Goal: Task Accomplishment & Management: Complete application form

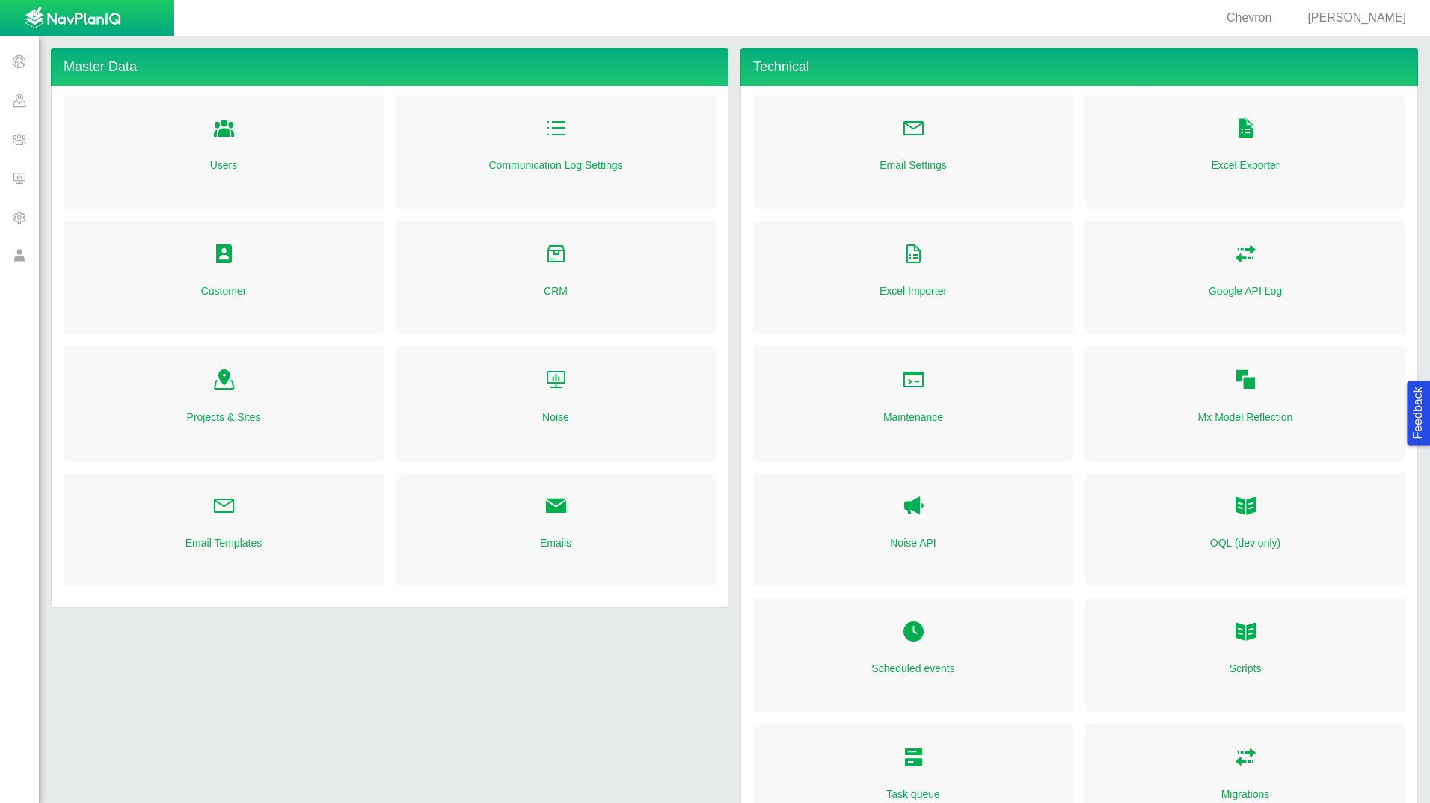
click at [19, 171] on span at bounding box center [19, 178] width 39 height 39
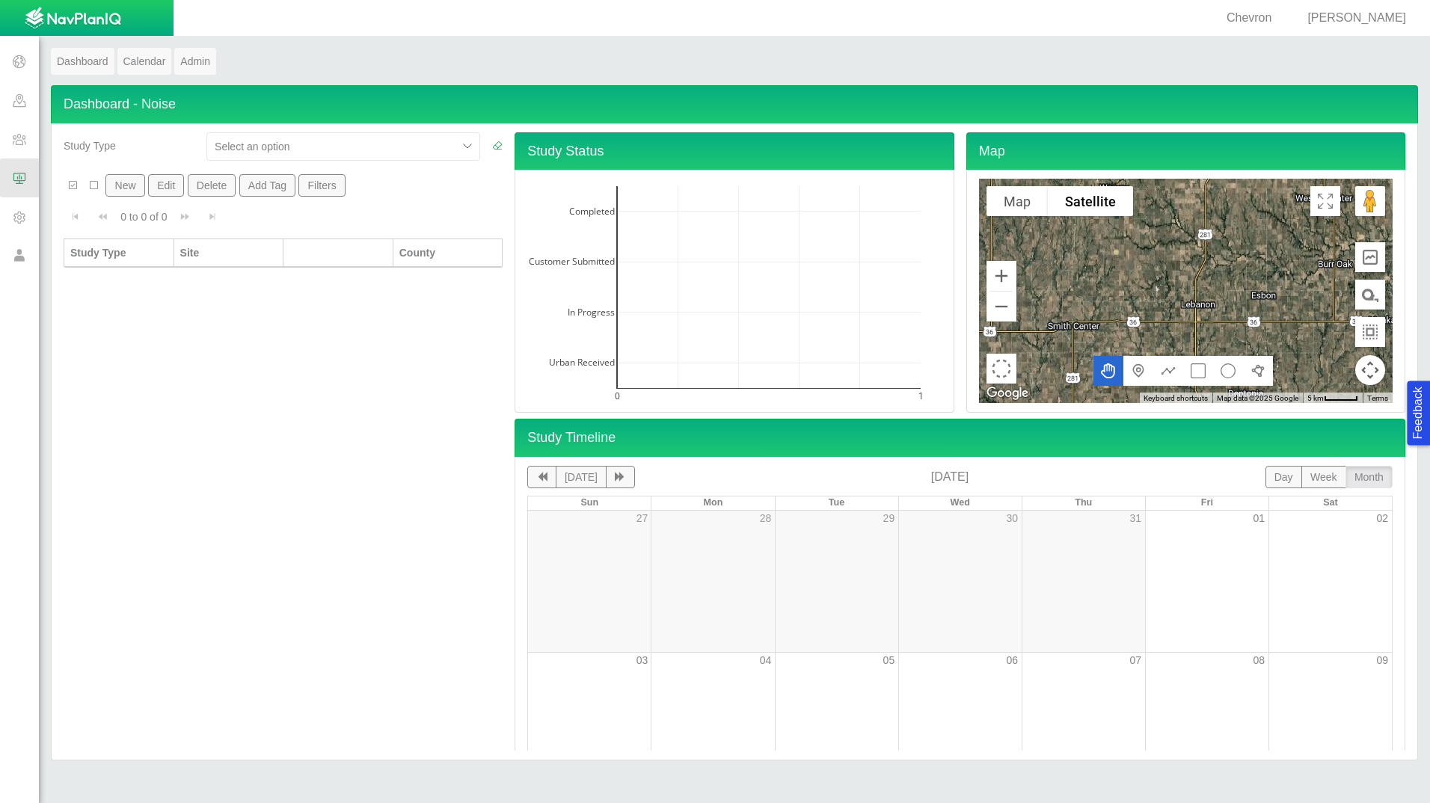
click at [142, 348] on div "Study Type Select an option New Edit Delete Add Tag Filters 0 to 0 of 0 Current…" at bounding box center [283, 441] width 451 height 619
click at [19, 139] on span at bounding box center [19, 139] width 39 height 39
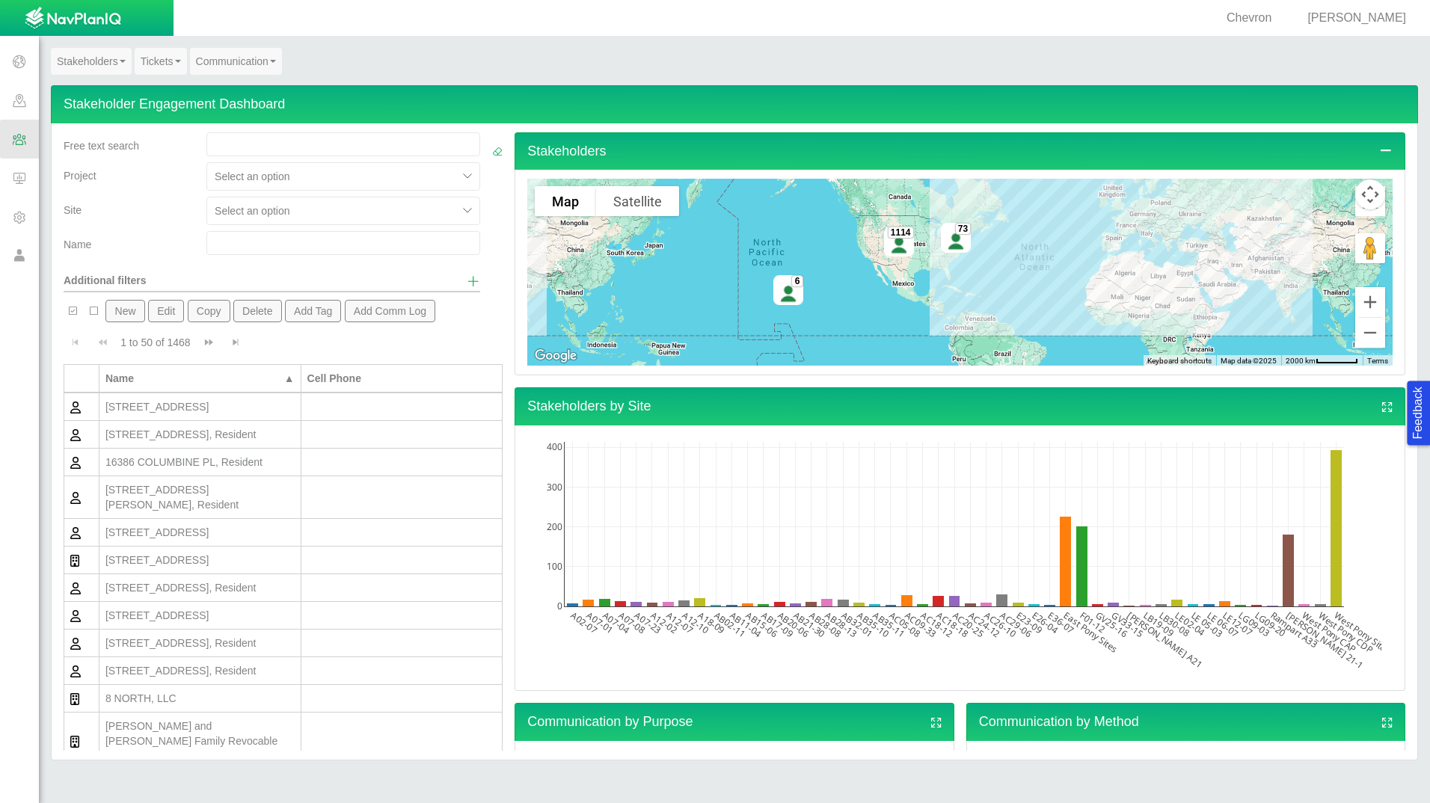
click at [1271, 14] on span "Chevron" at bounding box center [1249, 17] width 45 height 13
click at [1277, 25] on div "Chevron" at bounding box center [1249, 18] width 57 height 17
click at [1398, 22] on span "[PERSON_NAME]" at bounding box center [1356, 17] width 99 height 13
select select "42784196460071069"
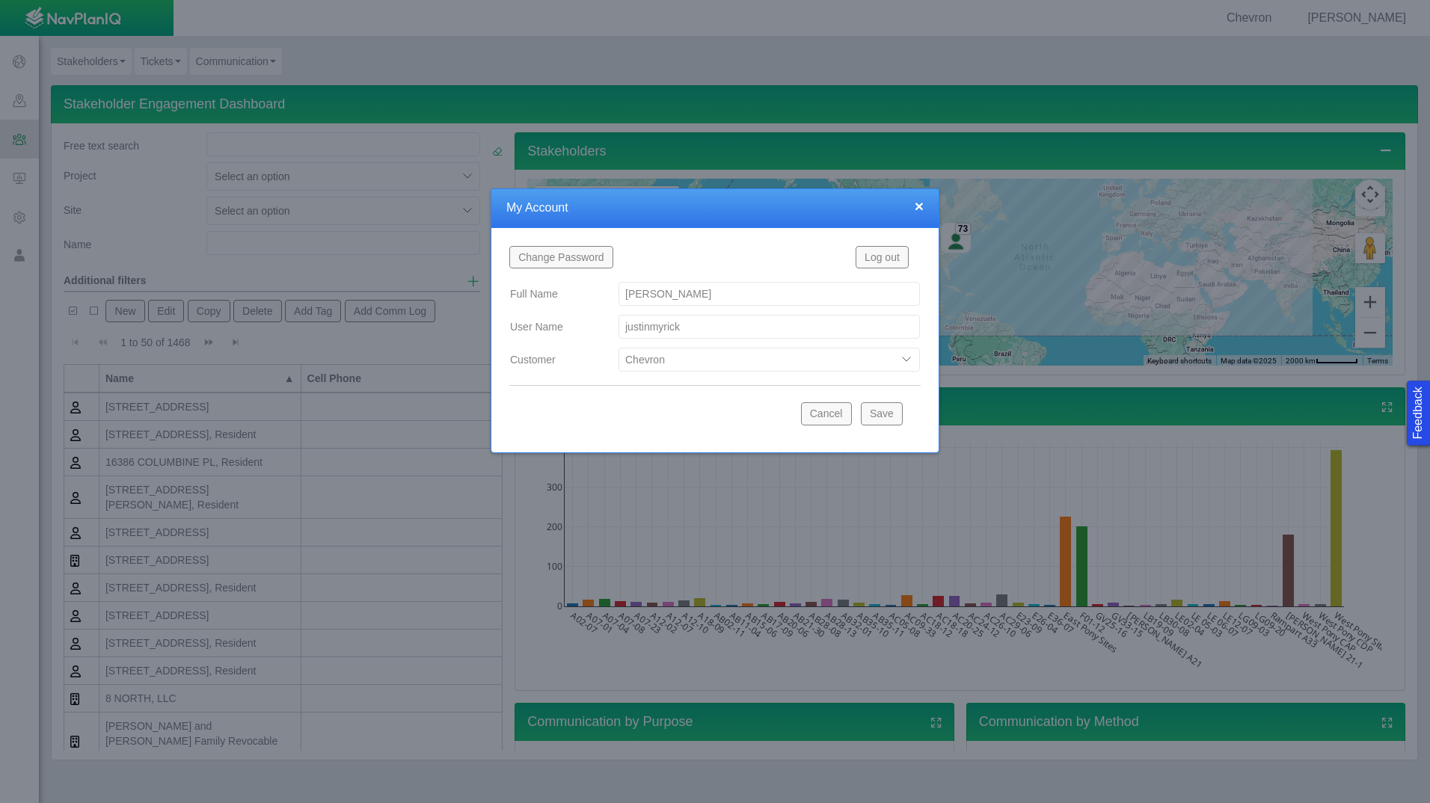
click at [833, 417] on button "Cancel" at bounding box center [826, 413] width 51 height 22
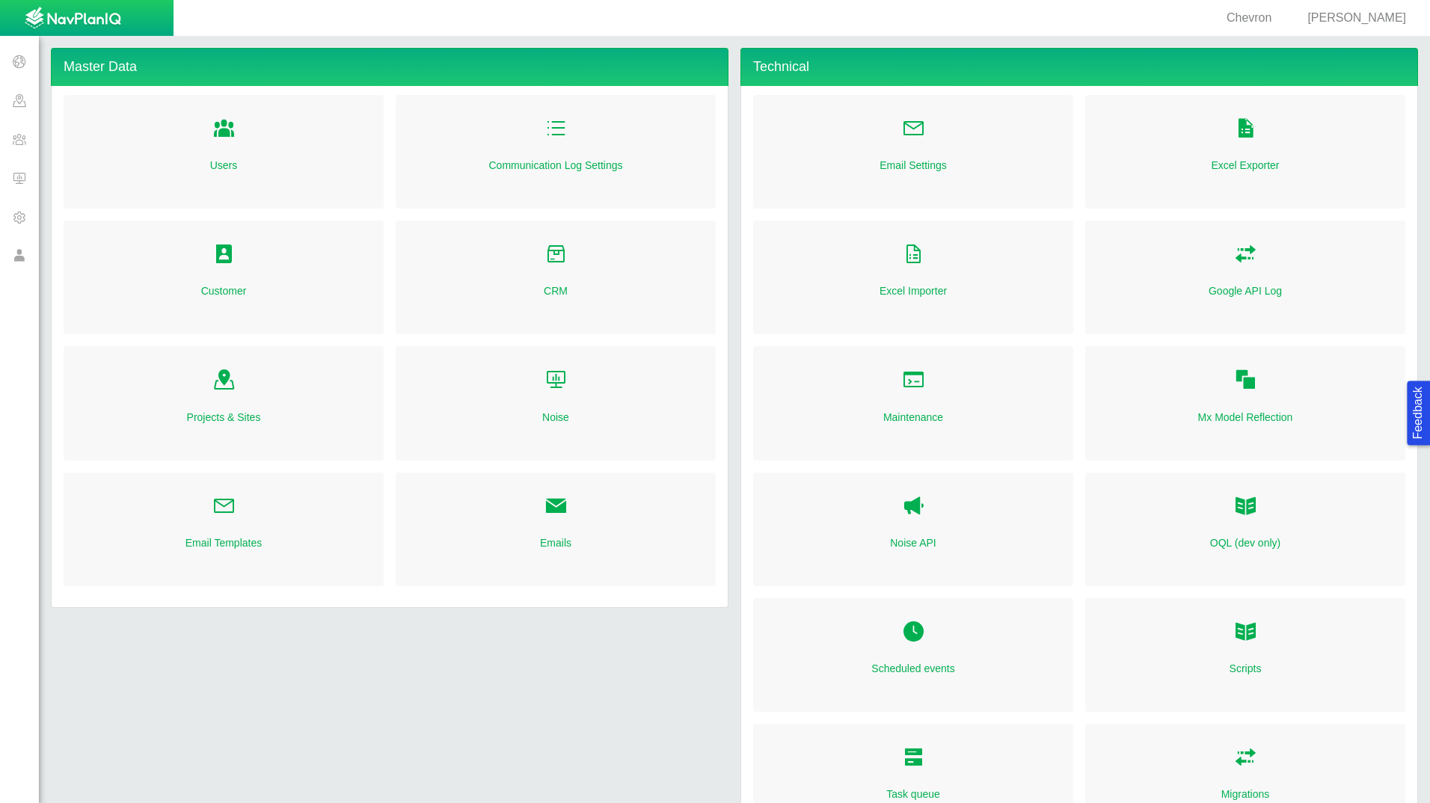
click at [17, 174] on span at bounding box center [19, 178] width 39 height 39
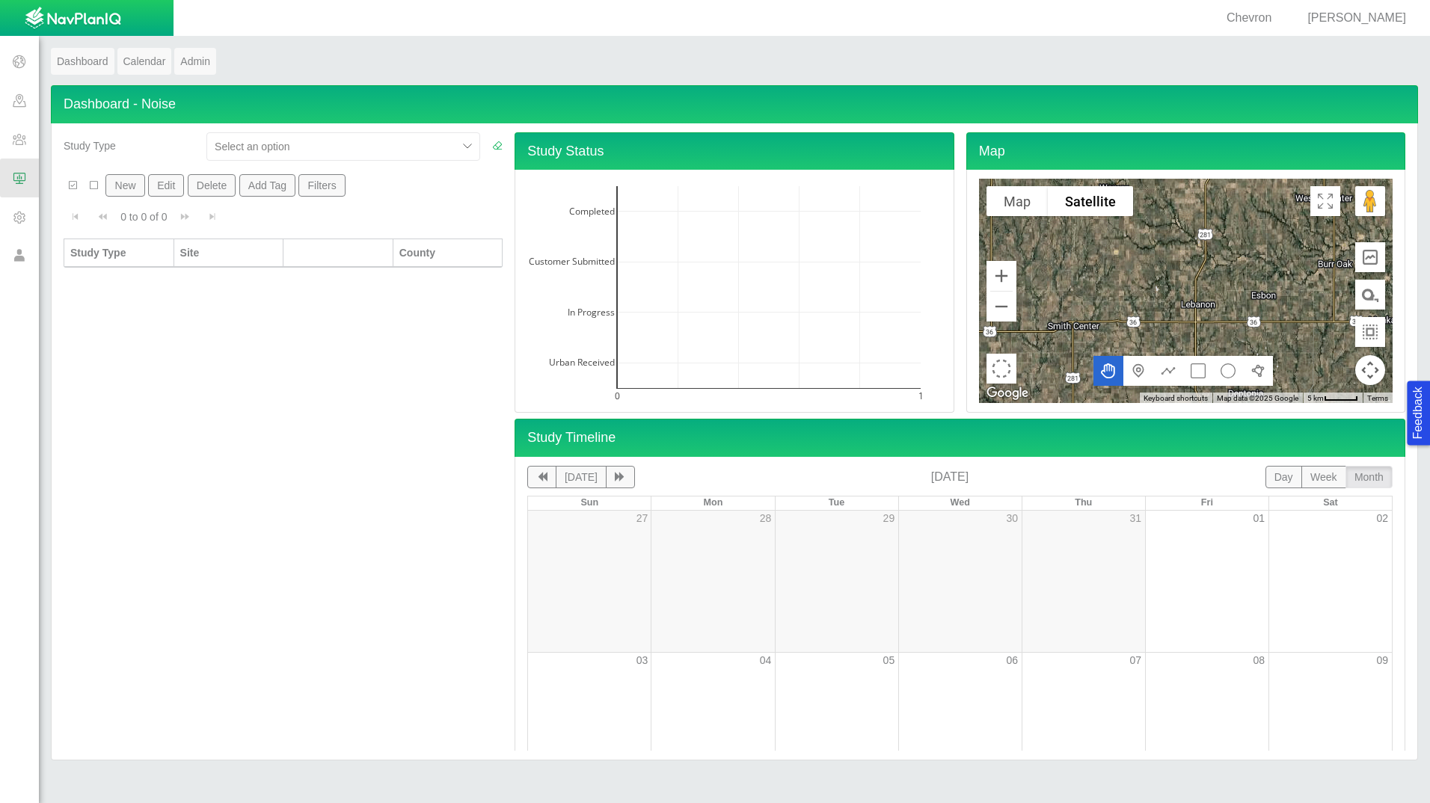
click at [27, 132] on span at bounding box center [19, 139] width 39 height 39
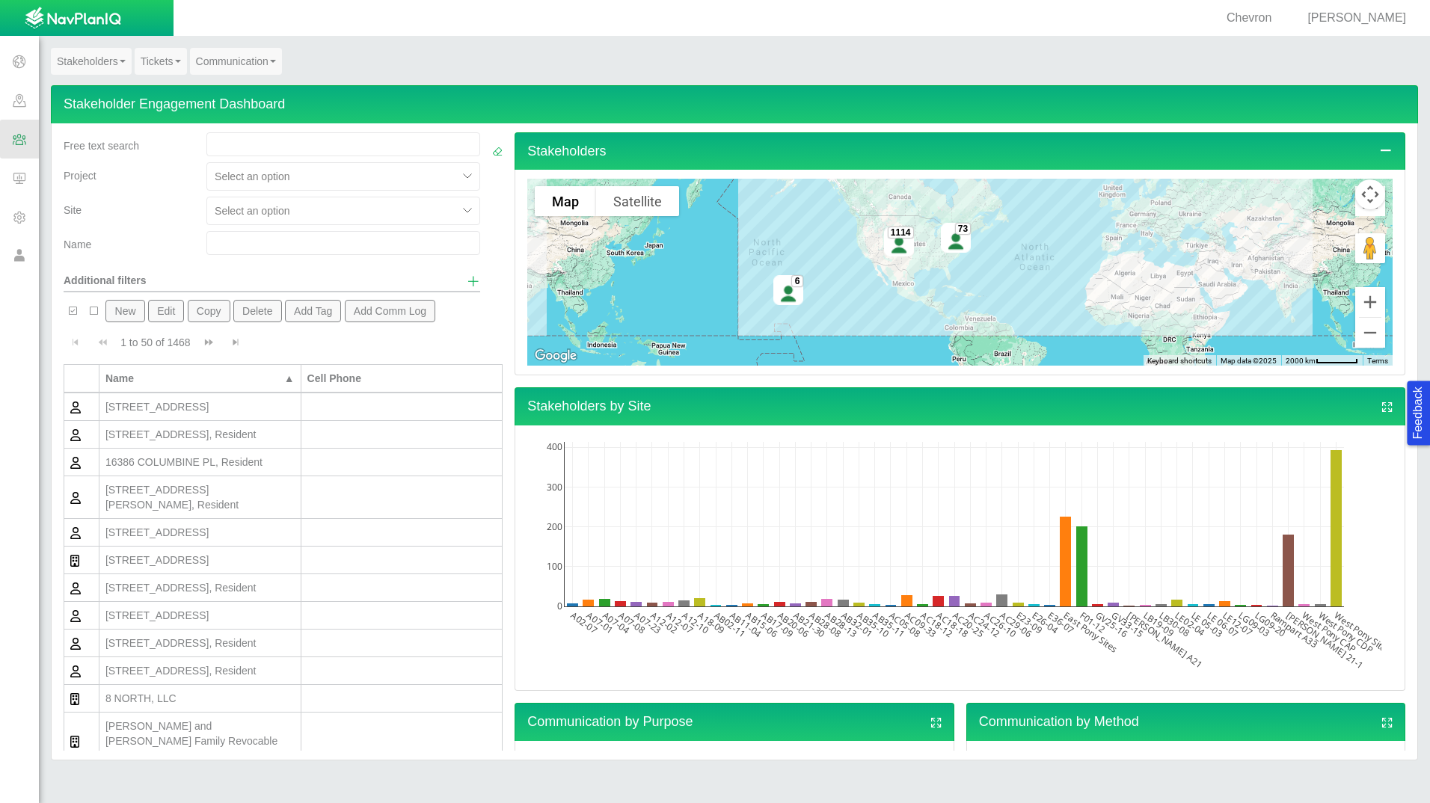
click at [1390, 21] on span "[PERSON_NAME]" at bounding box center [1356, 17] width 99 height 13
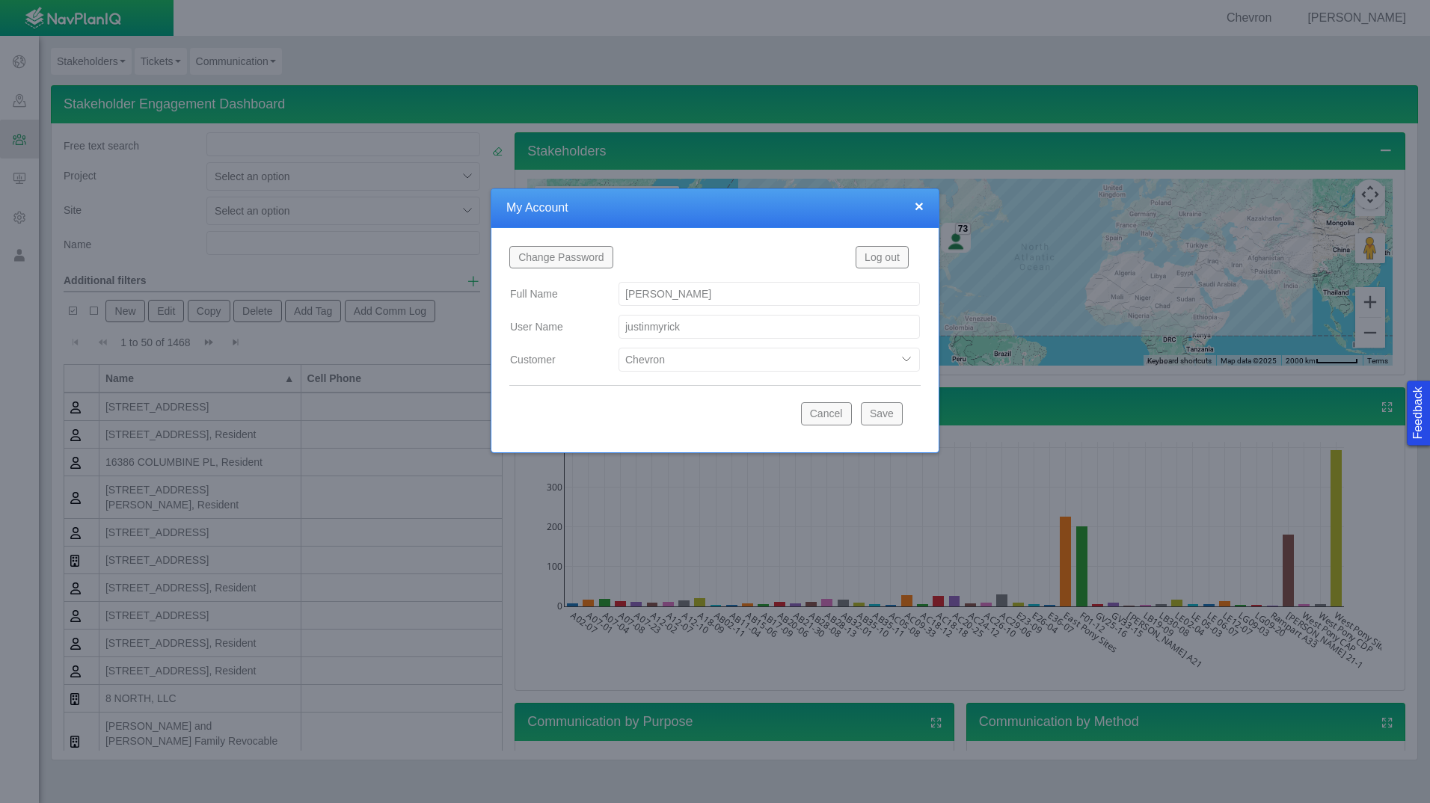
drag, startPoint x: 695, startPoint y: 359, endPoint x: 685, endPoint y: 369, distance: 14.3
click at [695, 359] on select "Bison Blue Green Solutions Chevron Civitas Koloma Oxy PDC/Chevron Prairie OC Ur…" at bounding box center [769, 360] width 301 height 24
click at [619, 348] on select "Bison Blue Green Solutions Chevron Civitas Koloma Oxy PDC/Chevron Prairie OC Ur…" at bounding box center [769, 360] width 301 height 24
select select "42784196460033009"
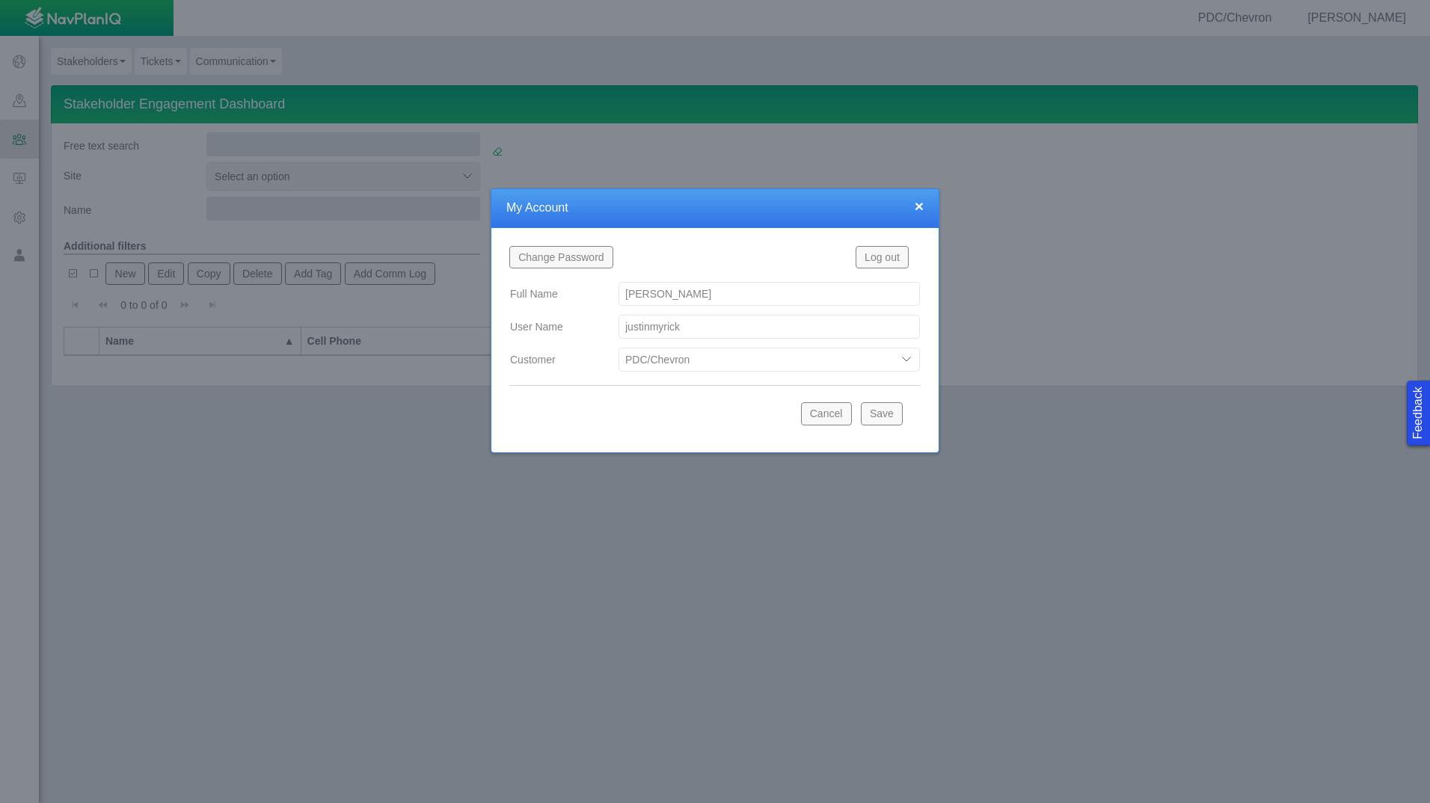
click at [893, 406] on button "Save" at bounding box center [882, 413] width 42 height 22
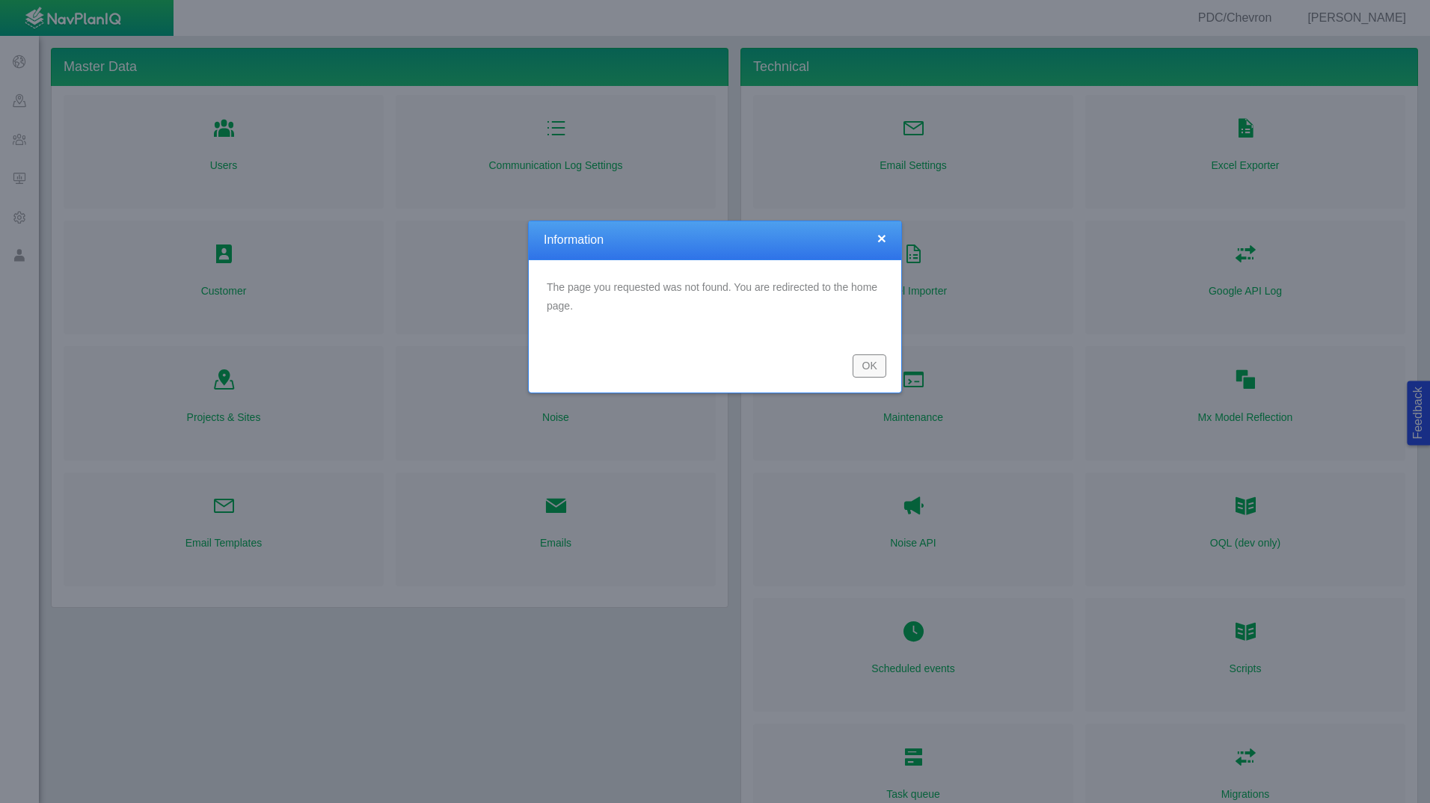
click at [876, 371] on button "OK" at bounding box center [870, 366] width 34 height 22
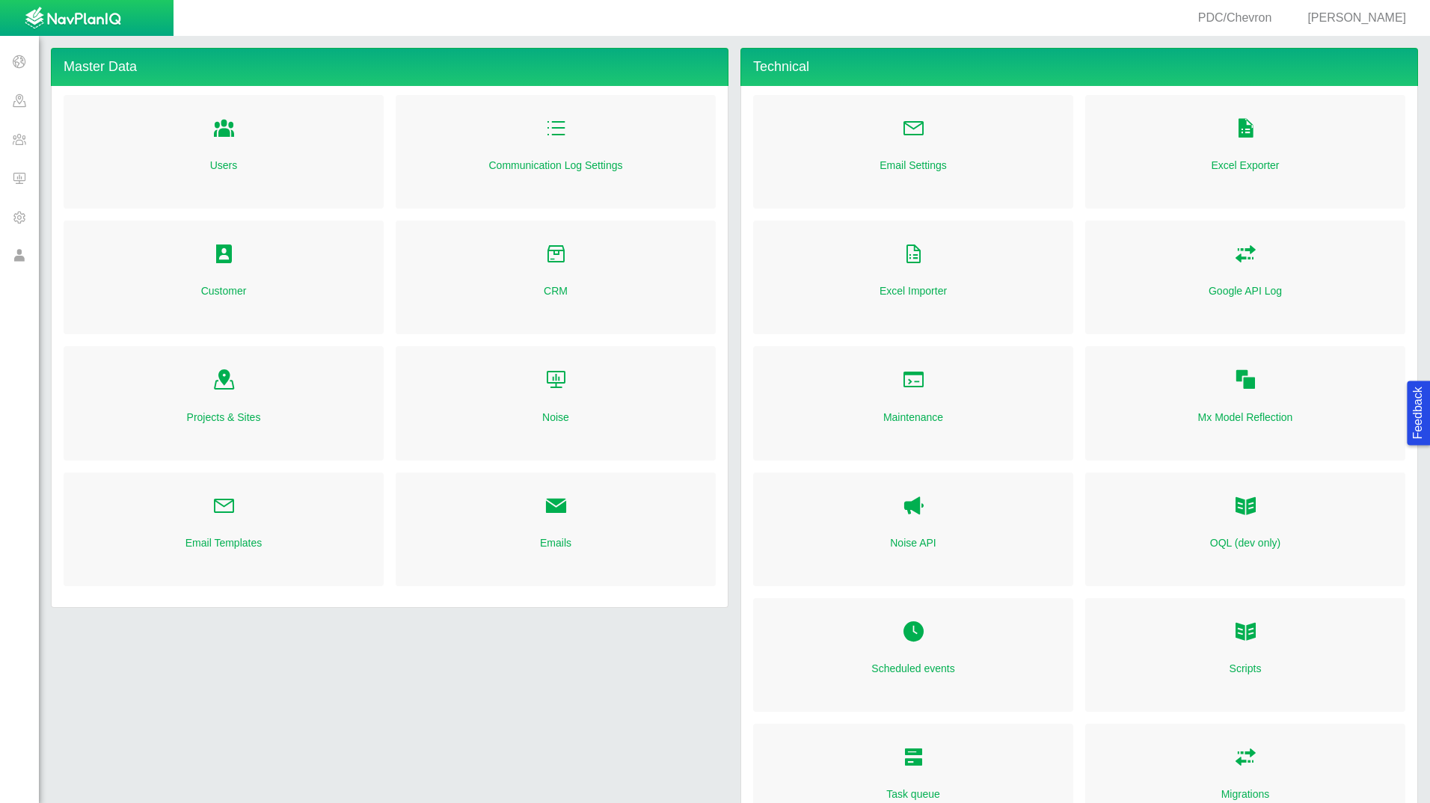
click at [19, 145] on span at bounding box center [19, 139] width 39 height 39
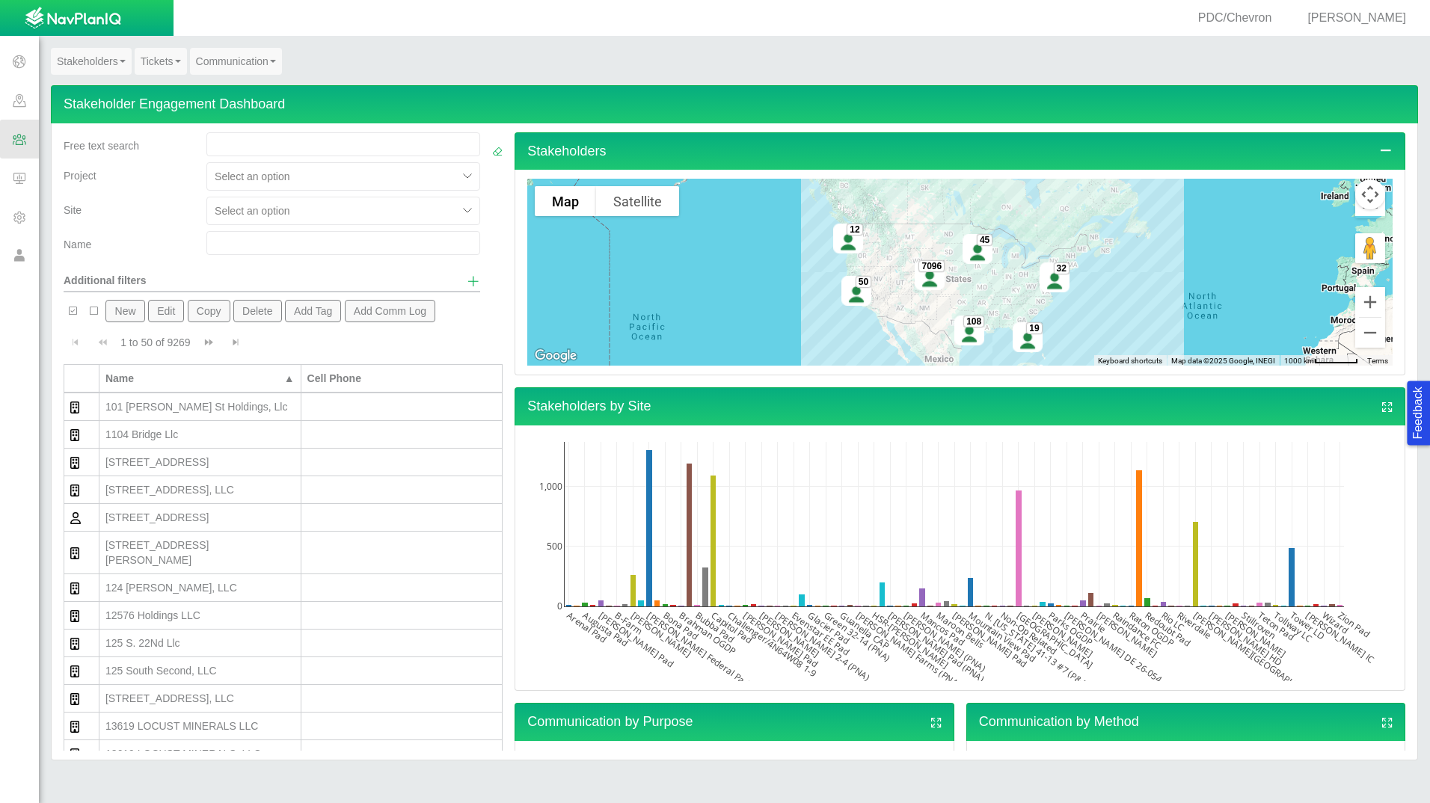
click at [158, 70] on link "Tickets" at bounding box center [161, 61] width 52 height 27
click at [108, 55] on link "Stakeholders" at bounding box center [91, 61] width 81 height 27
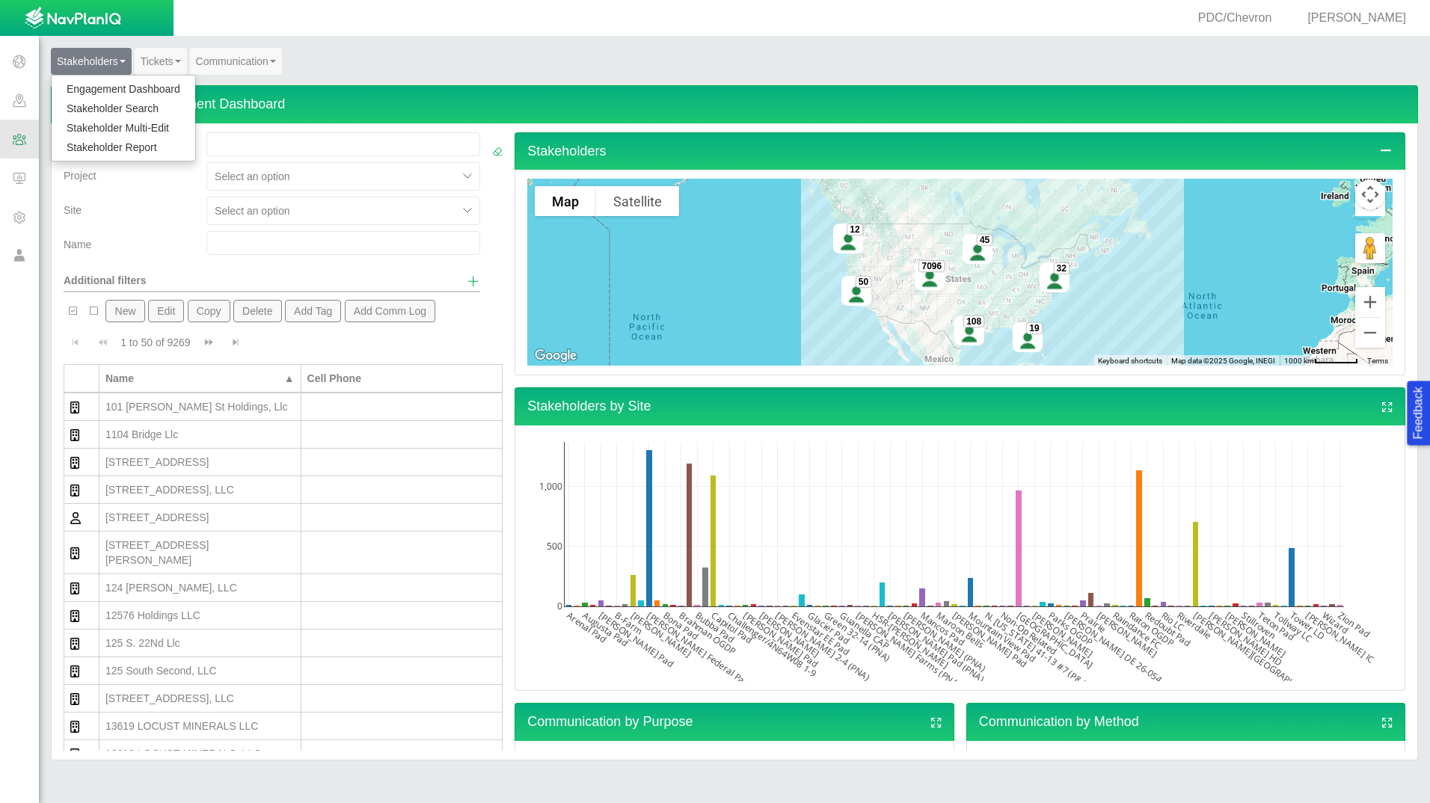
click at [130, 147] on link "Stakeholder Report" at bounding box center [124, 147] width 144 height 19
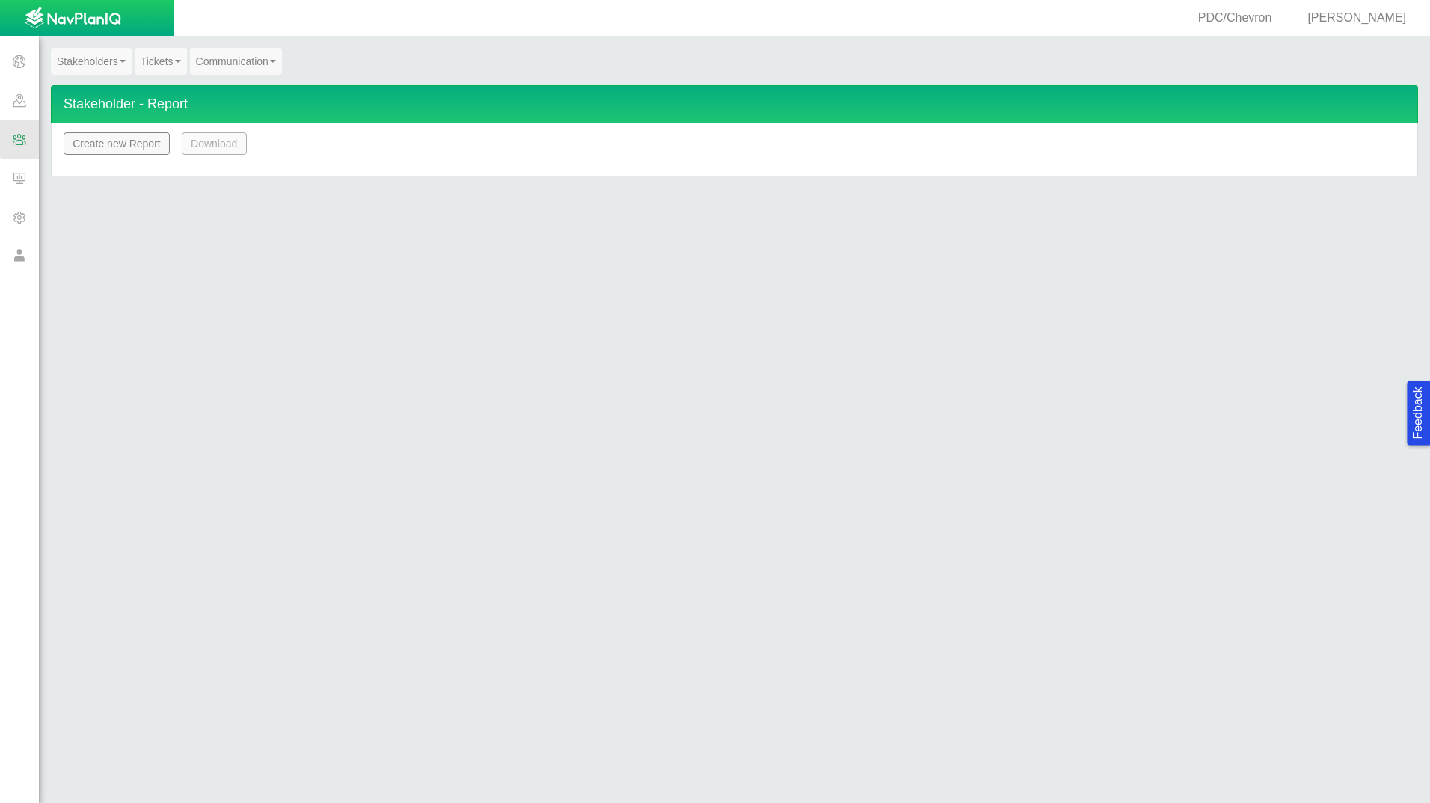
click at [123, 144] on button "Create new Report" at bounding box center [117, 143] width 106 height 22
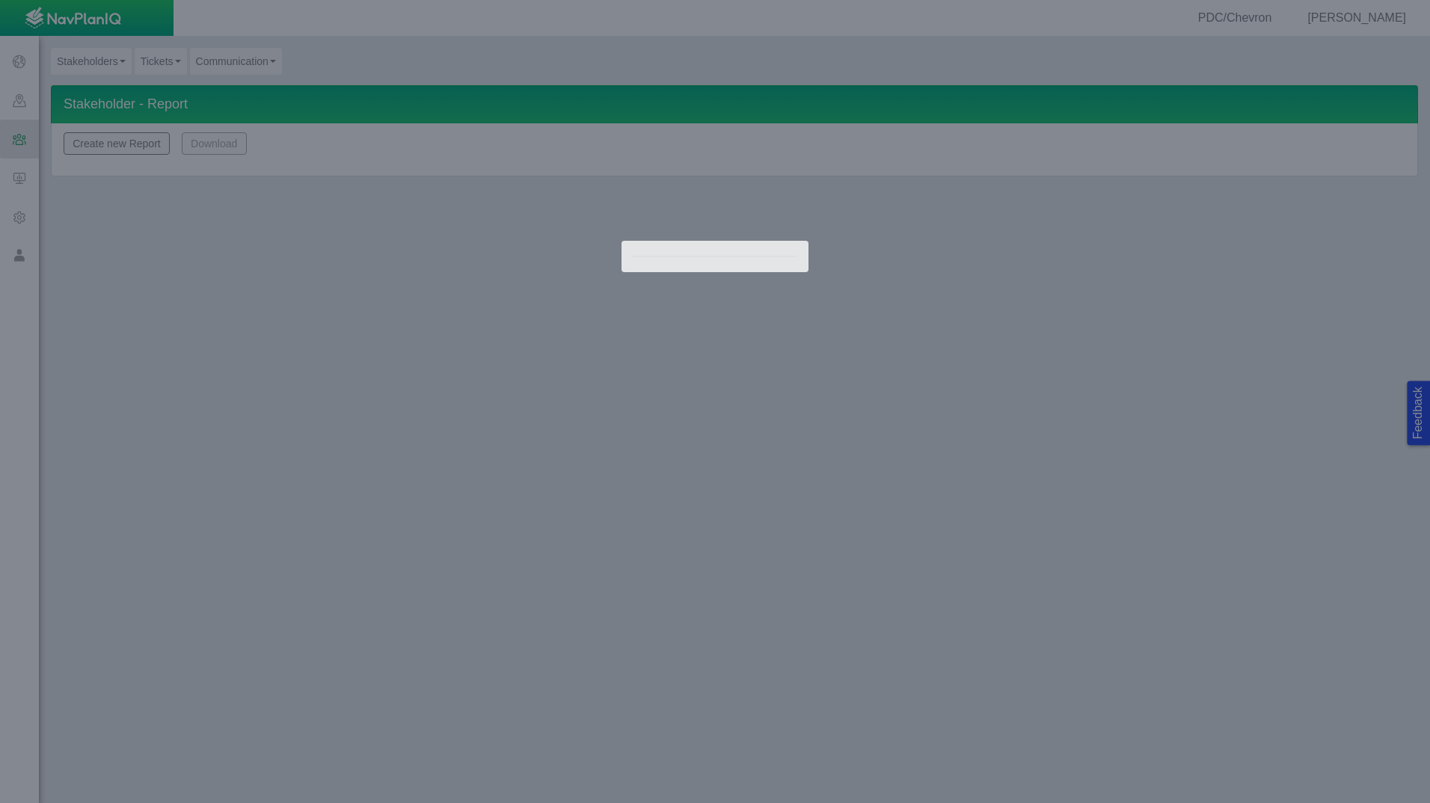
type input "Stakeholder_Report"
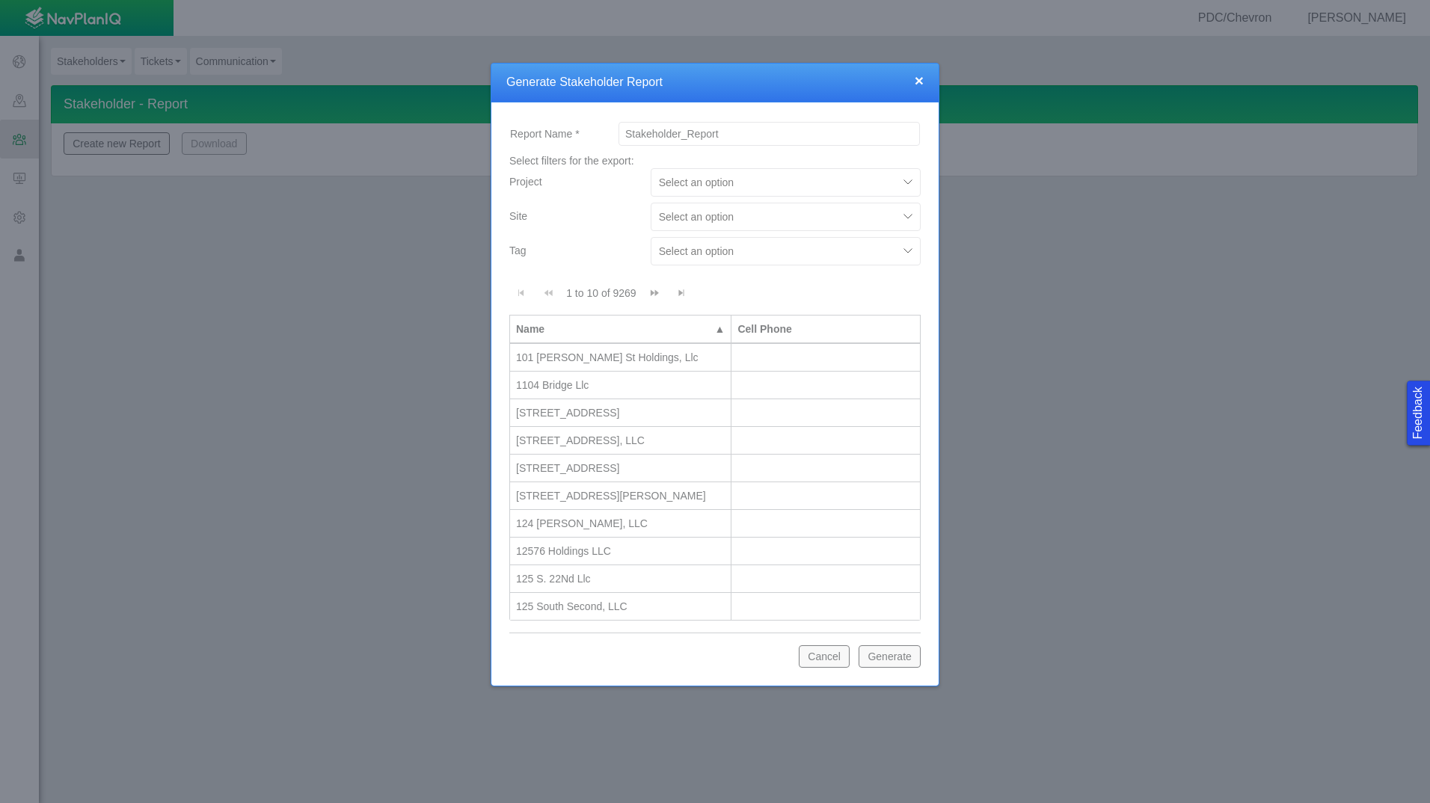
click at [724, 227] on div "Select an option" at bounding box center [774, 217] width 246 height 24
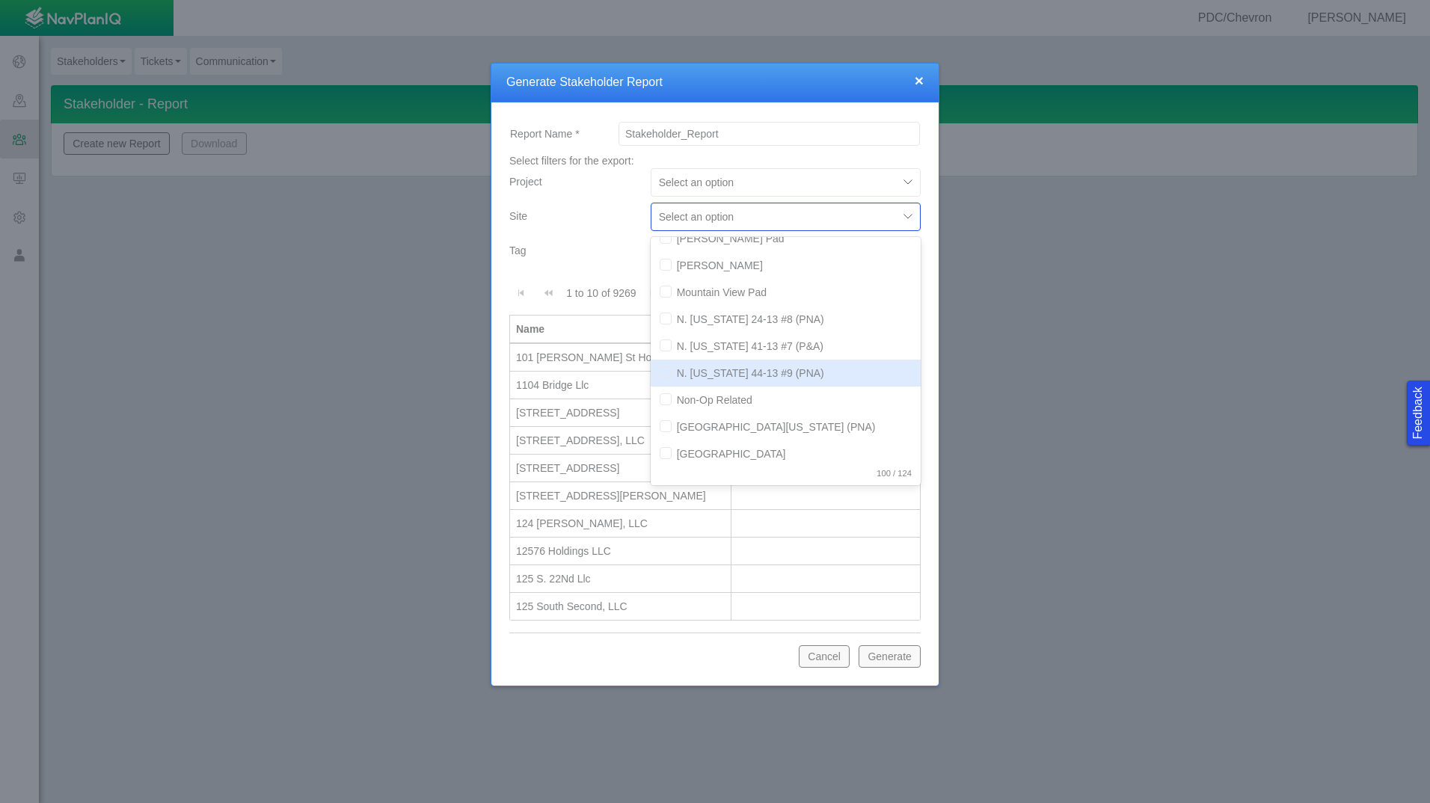
scroll to position [1720, 0]
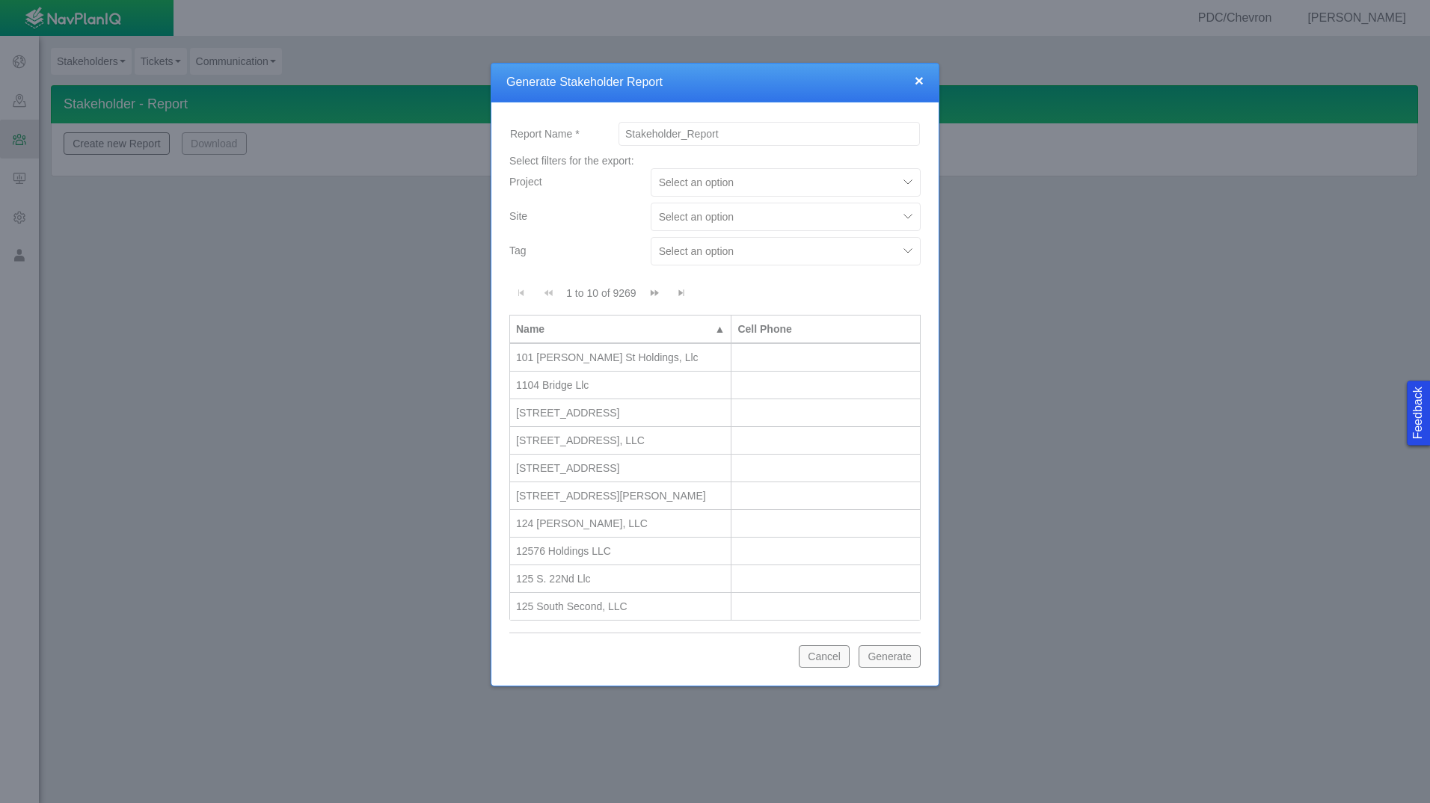
drag, startPoint x: 1409, startPoint y: 141, endPoint x: 1415, endPoint y: 148, distance: 9.0
click at [1413, 148] on div at bounding box center [715, 401] width 1430 height 803
click at [853, 233] on div "Select an option" at bounding box center [786, 220] width 282 height 34
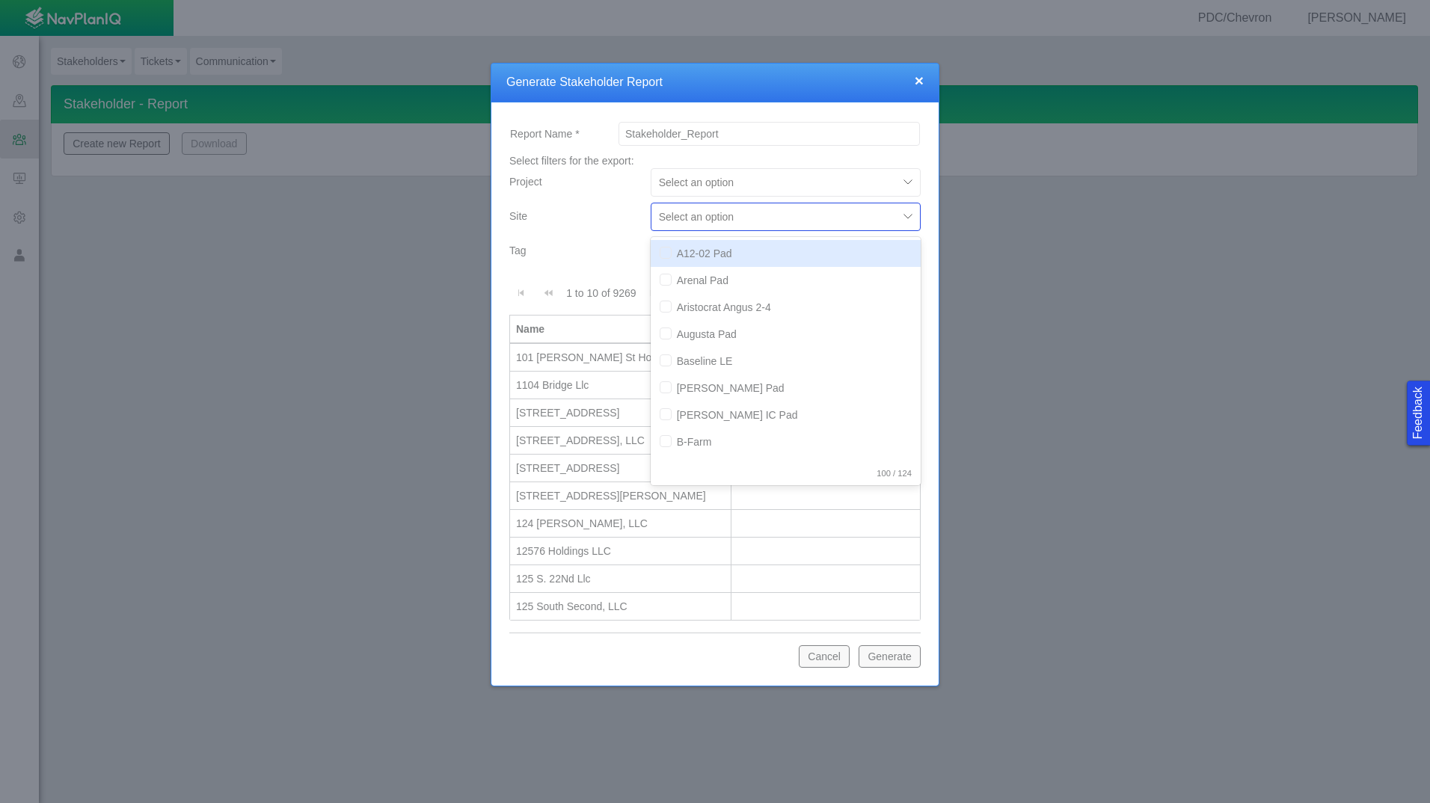
click at [853, 224] on div at bounding box center [774, 217] width 231 height 18
click at [865, 219] on div at bounding box center [774, 217] width 231 height 18
type input "car"
click at [682, 250] on div "Carrot Pad" at bounding box center [786, 253] width 270 height 27
checkbox input "false"
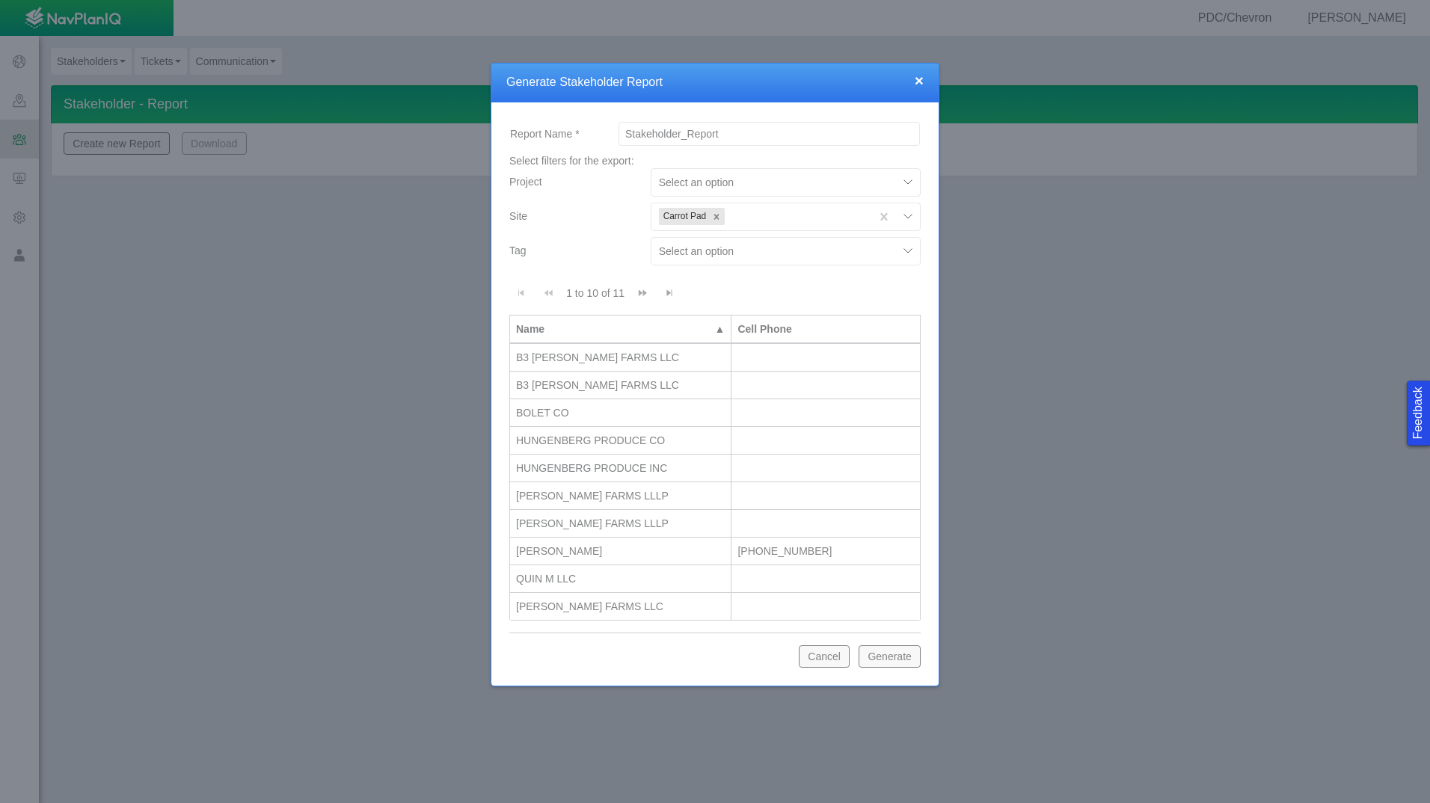
click at [907, 659] on button "Generate" at bounding box center [890, 656] width 62 height 22
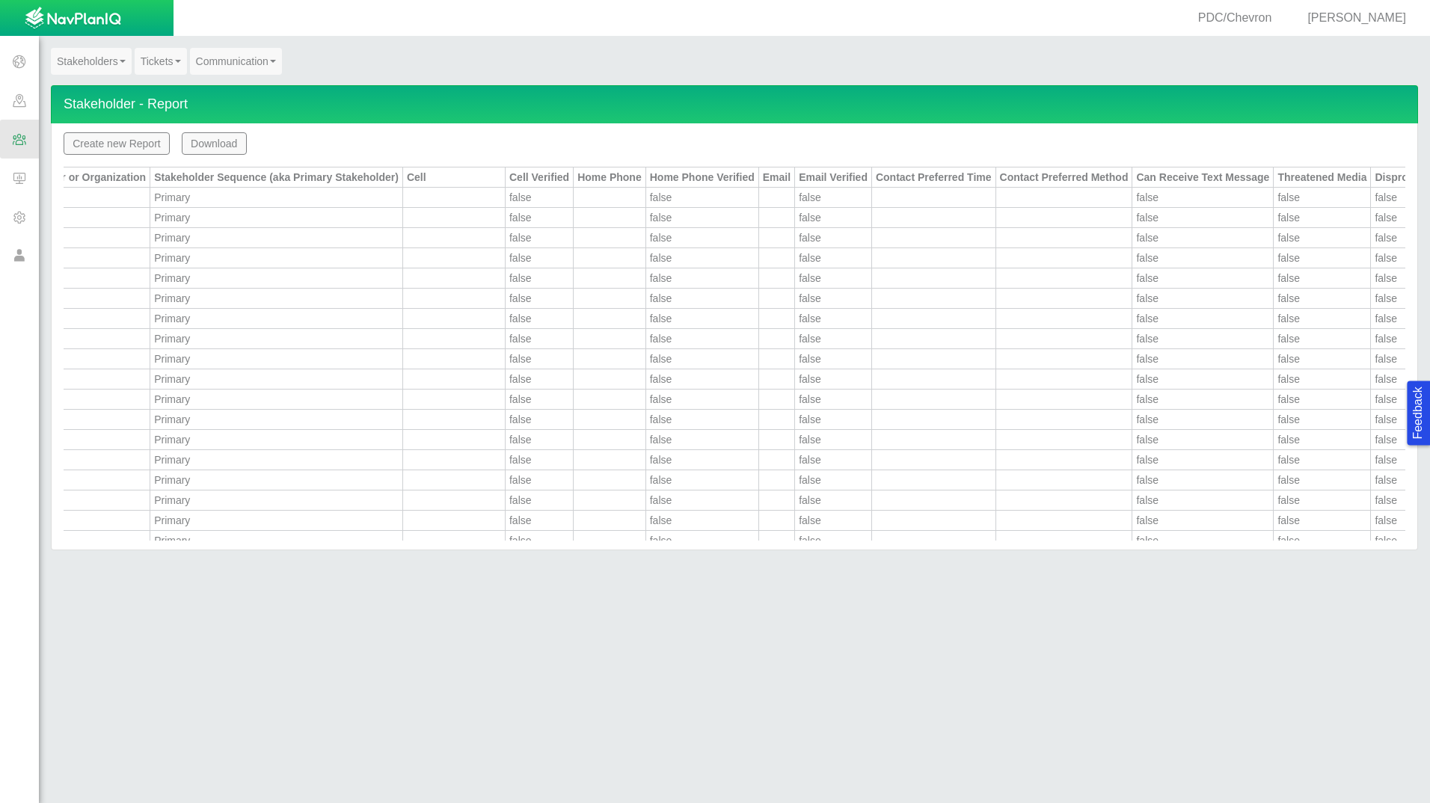
scroll to position [0, 0]
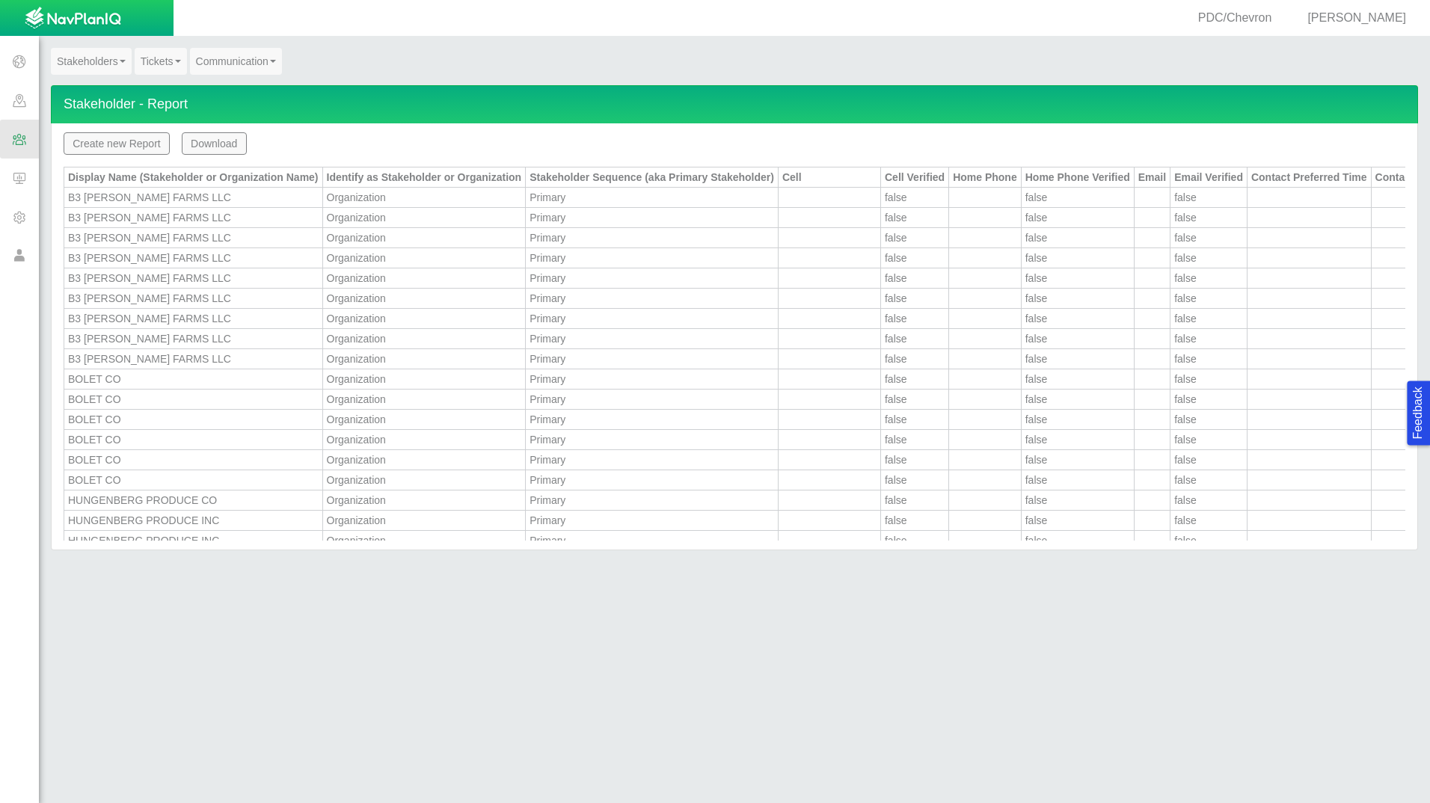
click at [21, 141] on span at bounding box center [19, 139] width 39 height 39
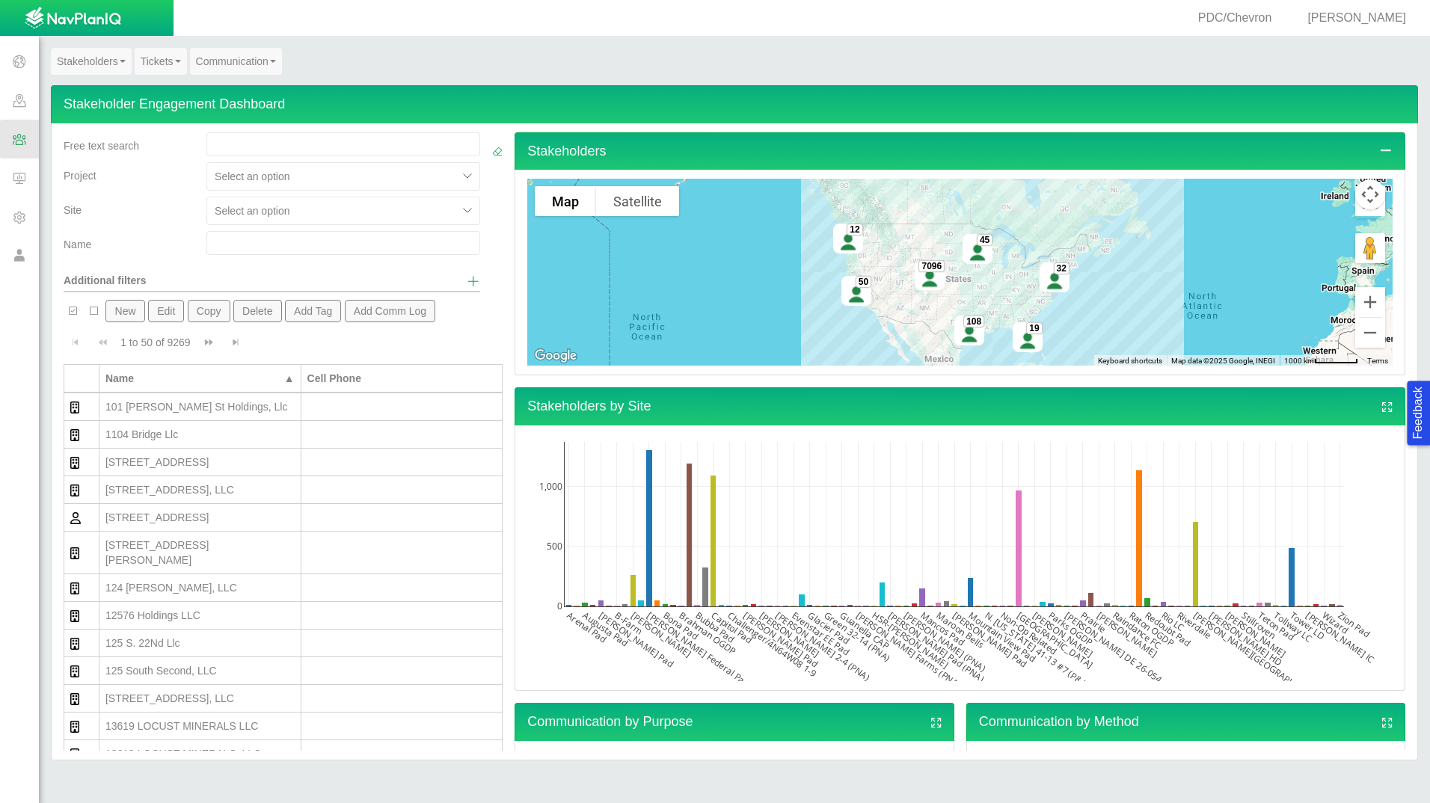
click at [121, 55] on link "Stakeholders" at bounding box center [91, 61] width 81 height 27
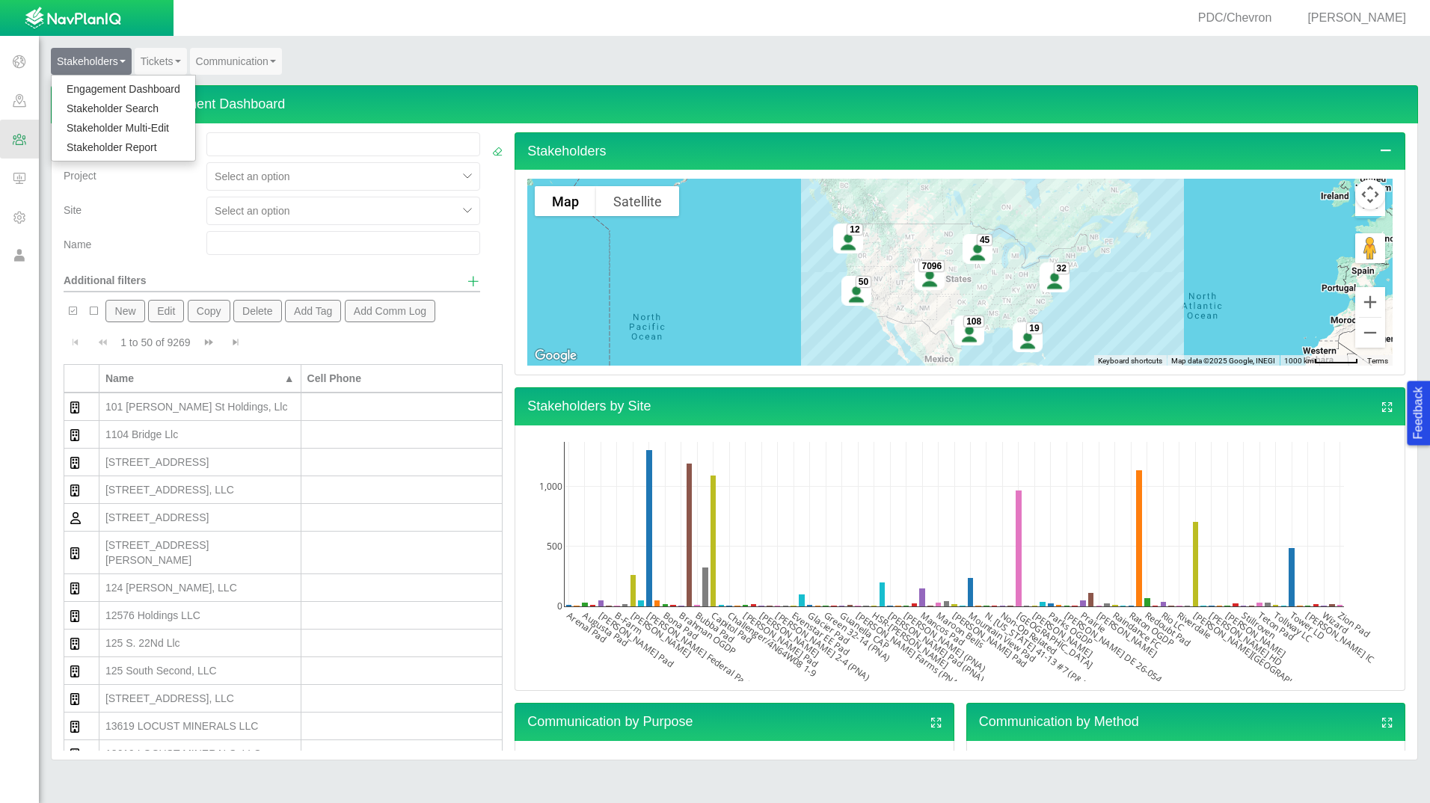
click at [136, 145] on link "Stakeholder Report" at bounding box center [124, 147] width 144 height 19
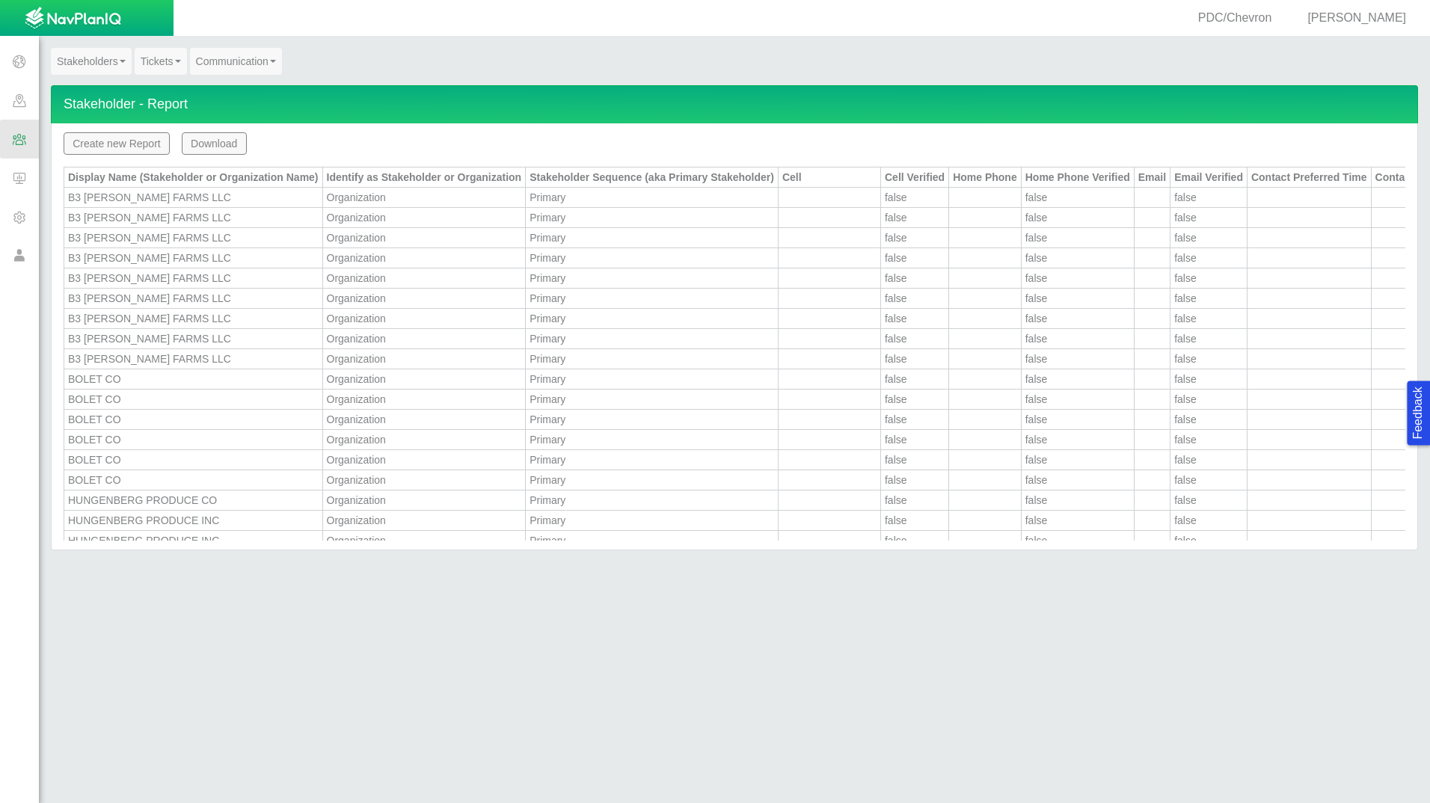
click at [121, 61] on b at bounding box center [123, 61] width 6 height 3
click at [125, 92] on link "Engagement Dashboard" at bounding box center [124, 88] width 144 height 19
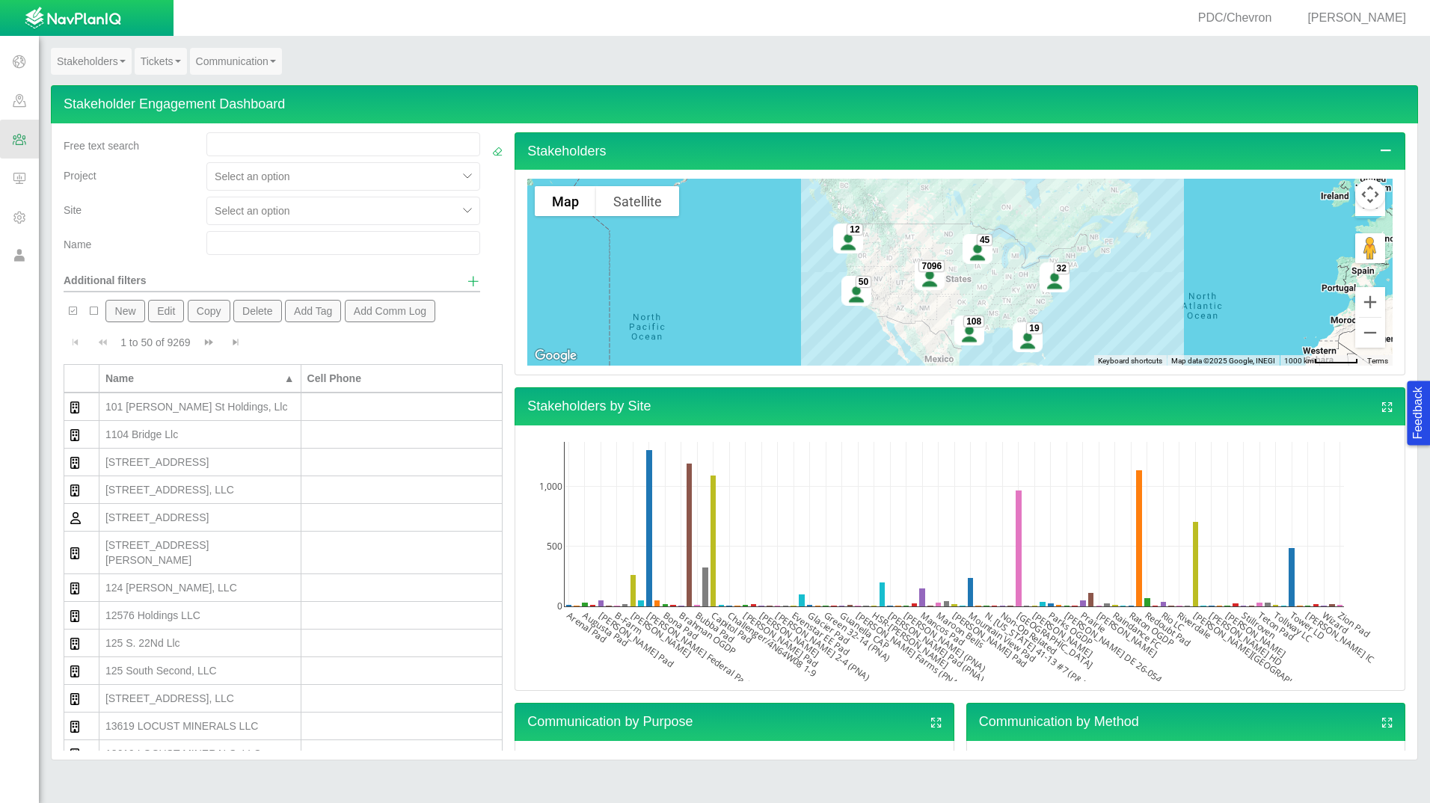
click at [135, 313] on button "New" at bounding box center [124, 311] width 39 height 22
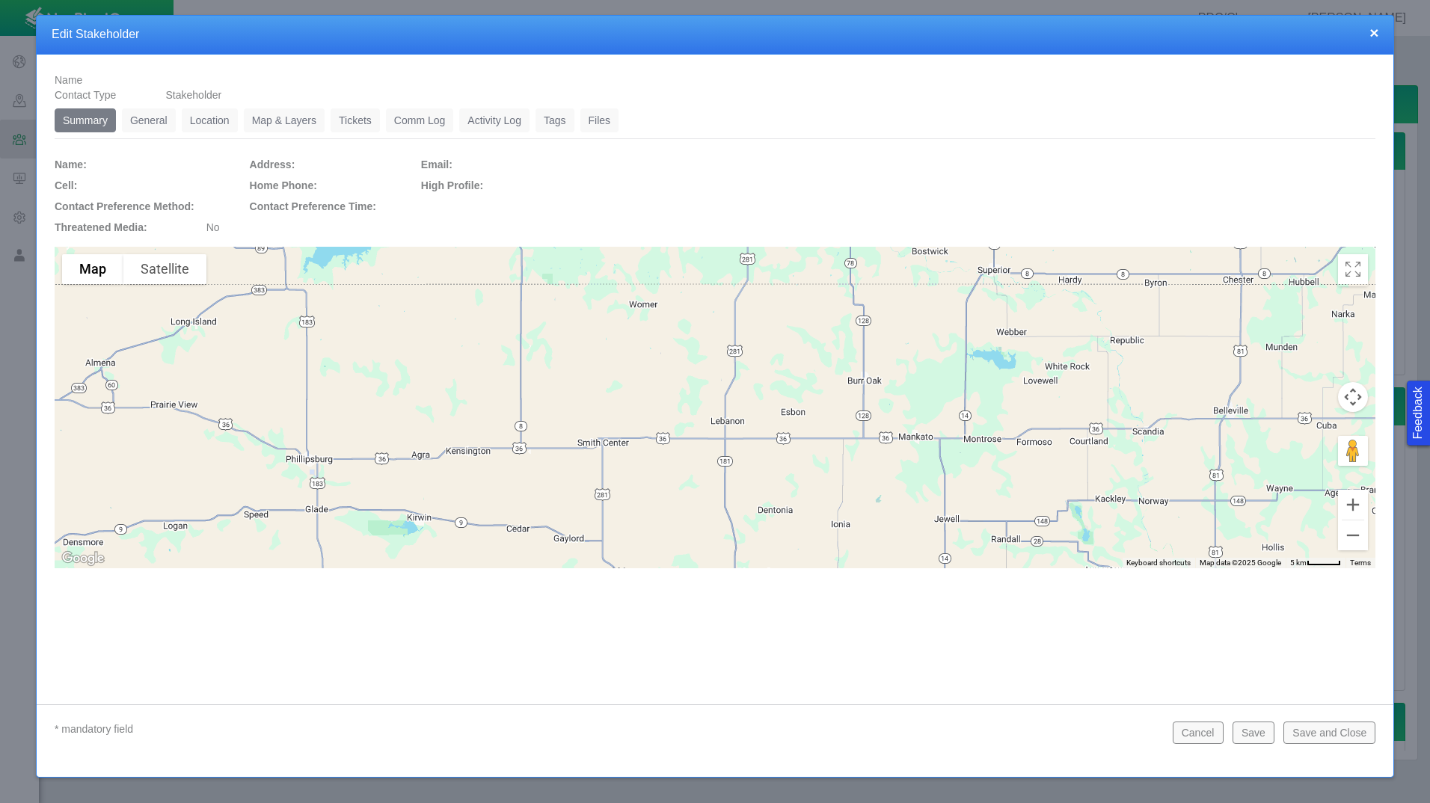
click at [156, 118] on link "General" at bounding box center [149, 120] width 54 height 24
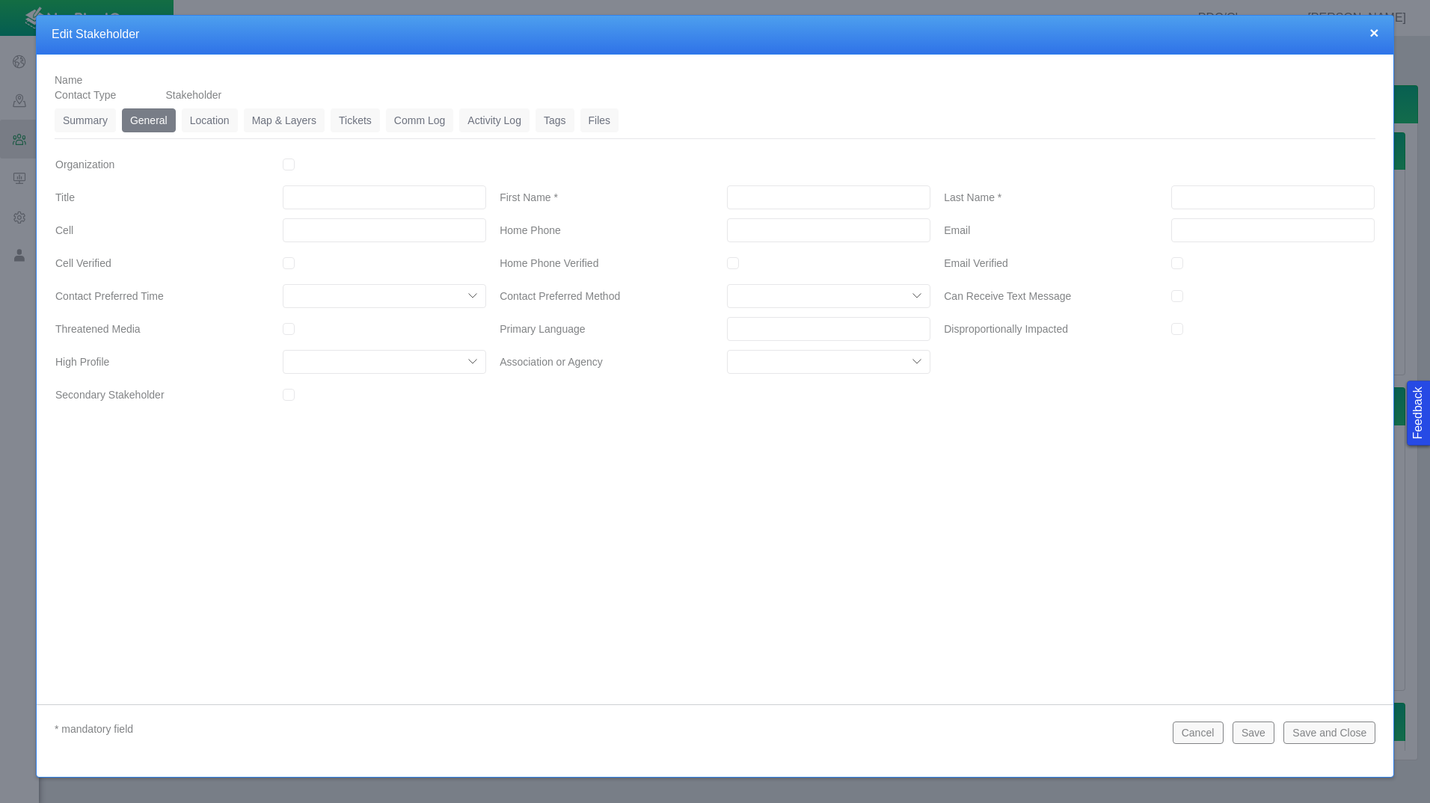
click at [290, 165] on input "Organization" at bounding box center [289, 165] width 12 height 12
checkbox input "true"
click at [855, 160] on input "Organization Name *" at bounding box center [828, 165] width 203 height 24
type input "test jm accp"
type input "Jusint"
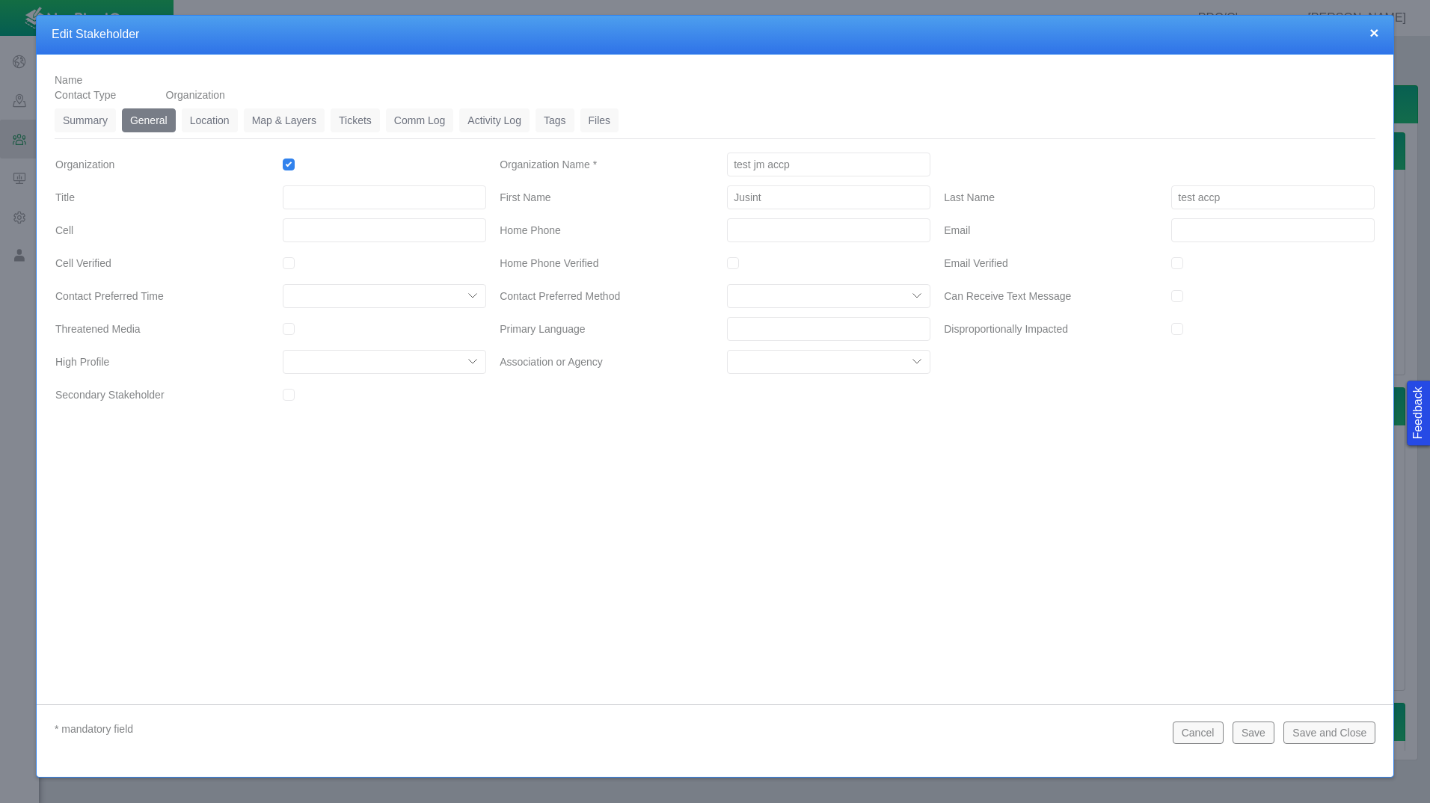
type input "test accp"
click at [907, 196] on input "Jusint" at bounding box center [828, 197] width 203 height 24
type input "Jusin"
drag, startPoint x: 555, startPoint y: 118, endPoint x: 560, endPoint y: 129, distance: 12.4
click at [555, 120] on link "Tags" at bounding box center [555, 120] width 39 height 24
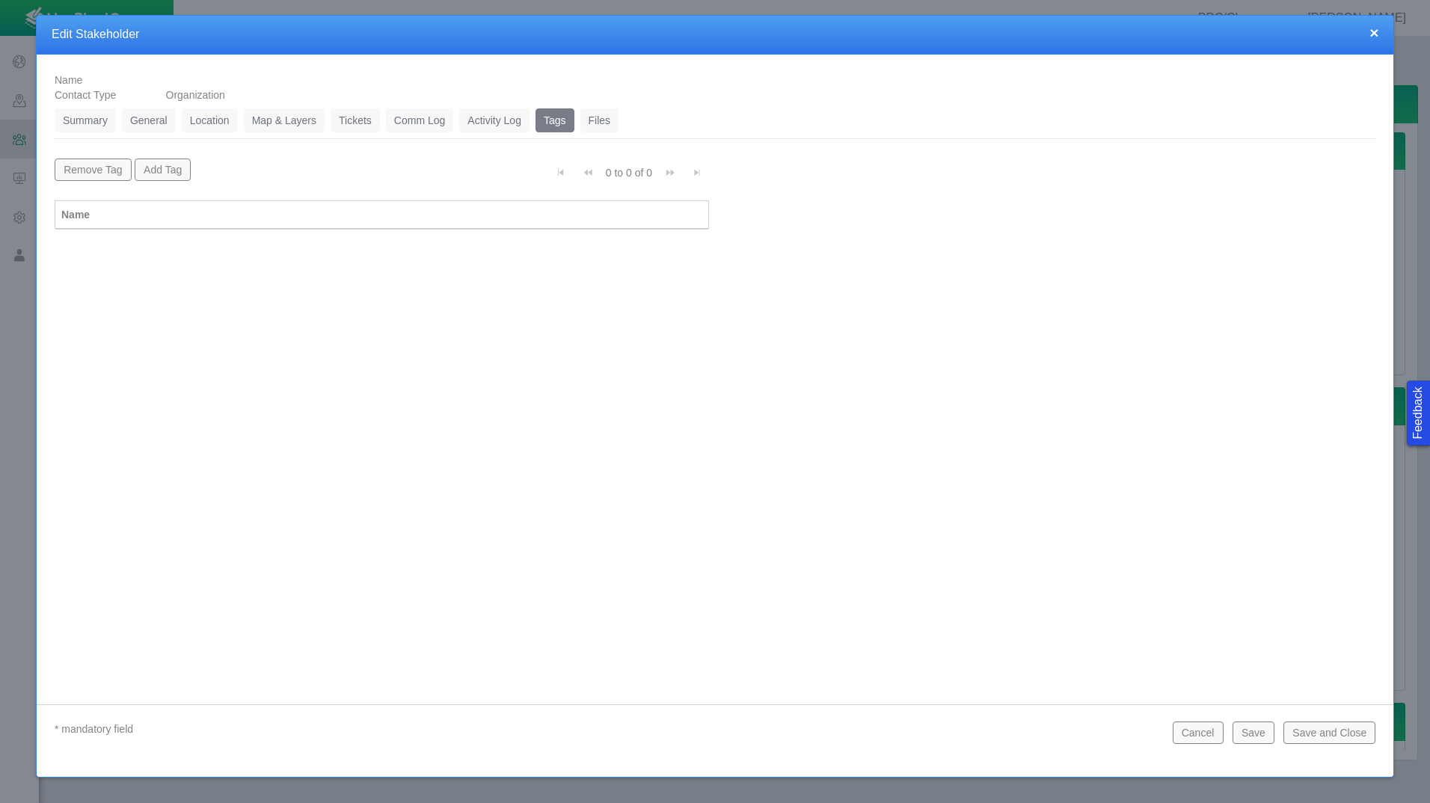
click at [165, 166] on button "Add Tag" at bounding box center [163, 170] width 57 height 22
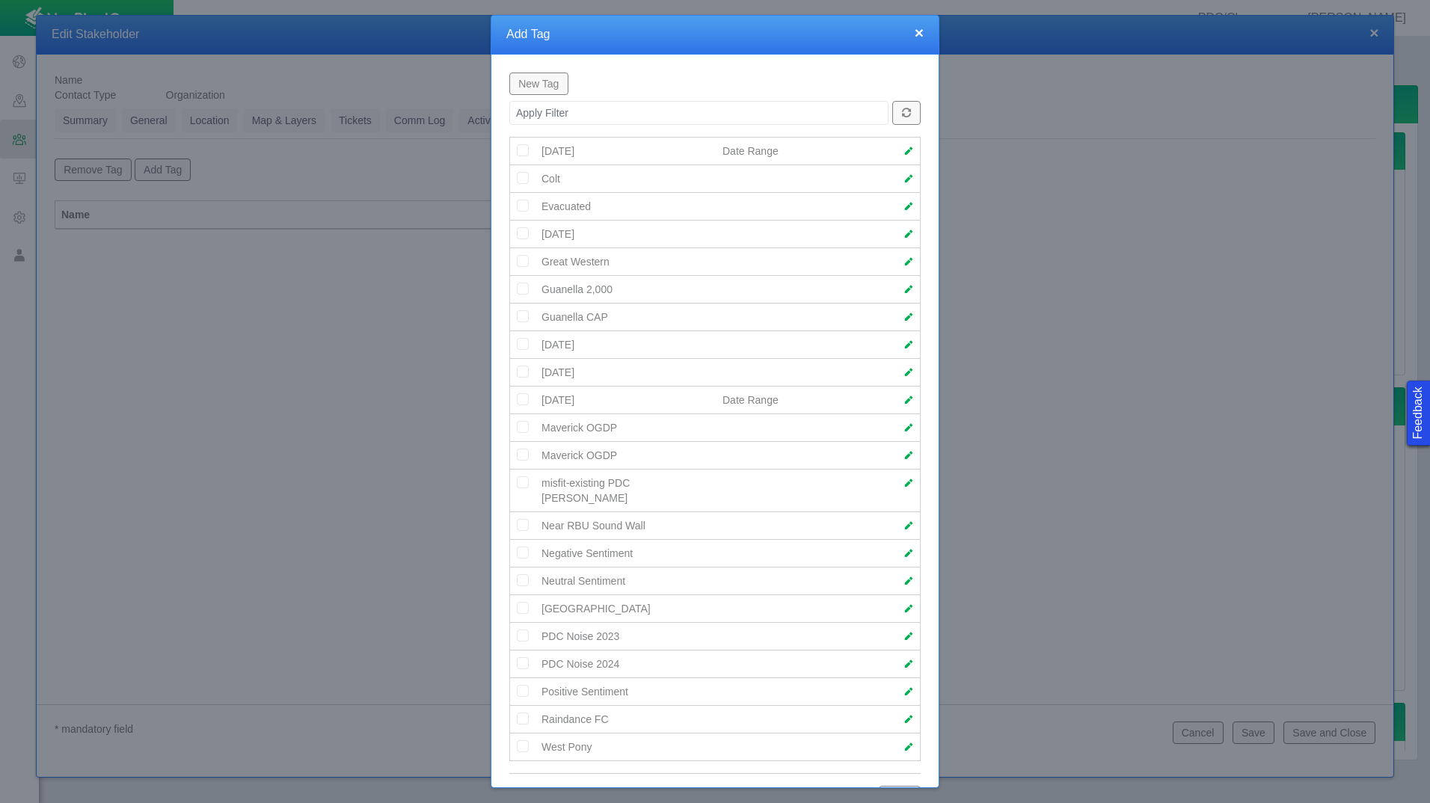
click at [517, 179] on img at bounding box center [522, 177] width 13 height 13
click at [895, 785] on div at bounding box center [715, 788] width 449 height 7
click at [891, 786] on button "Save" at bounding box center [900, 797] width 42 height 22
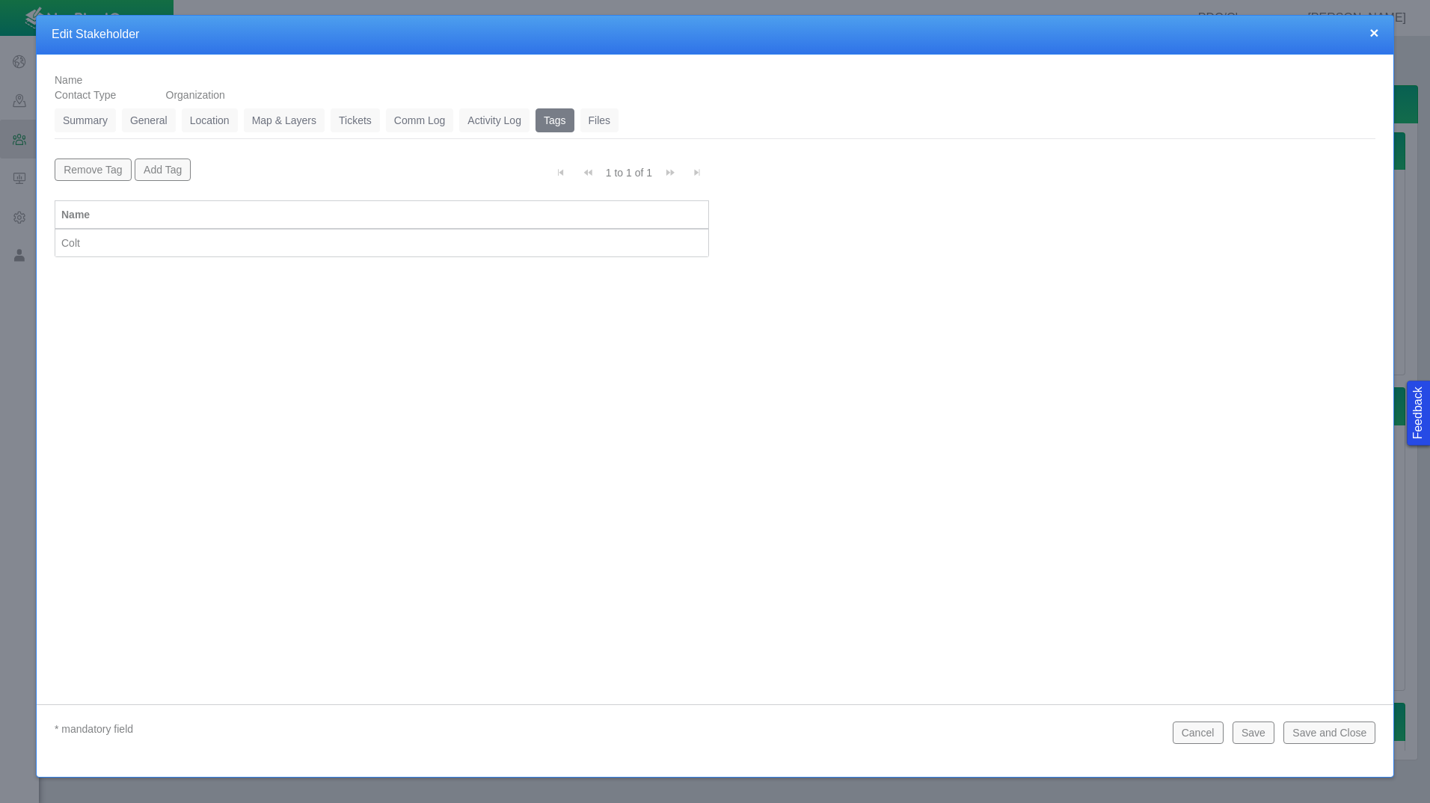
click at [1321, 731] on button "Save and Close" at bounding box center [1329, 733] width 92 height 22
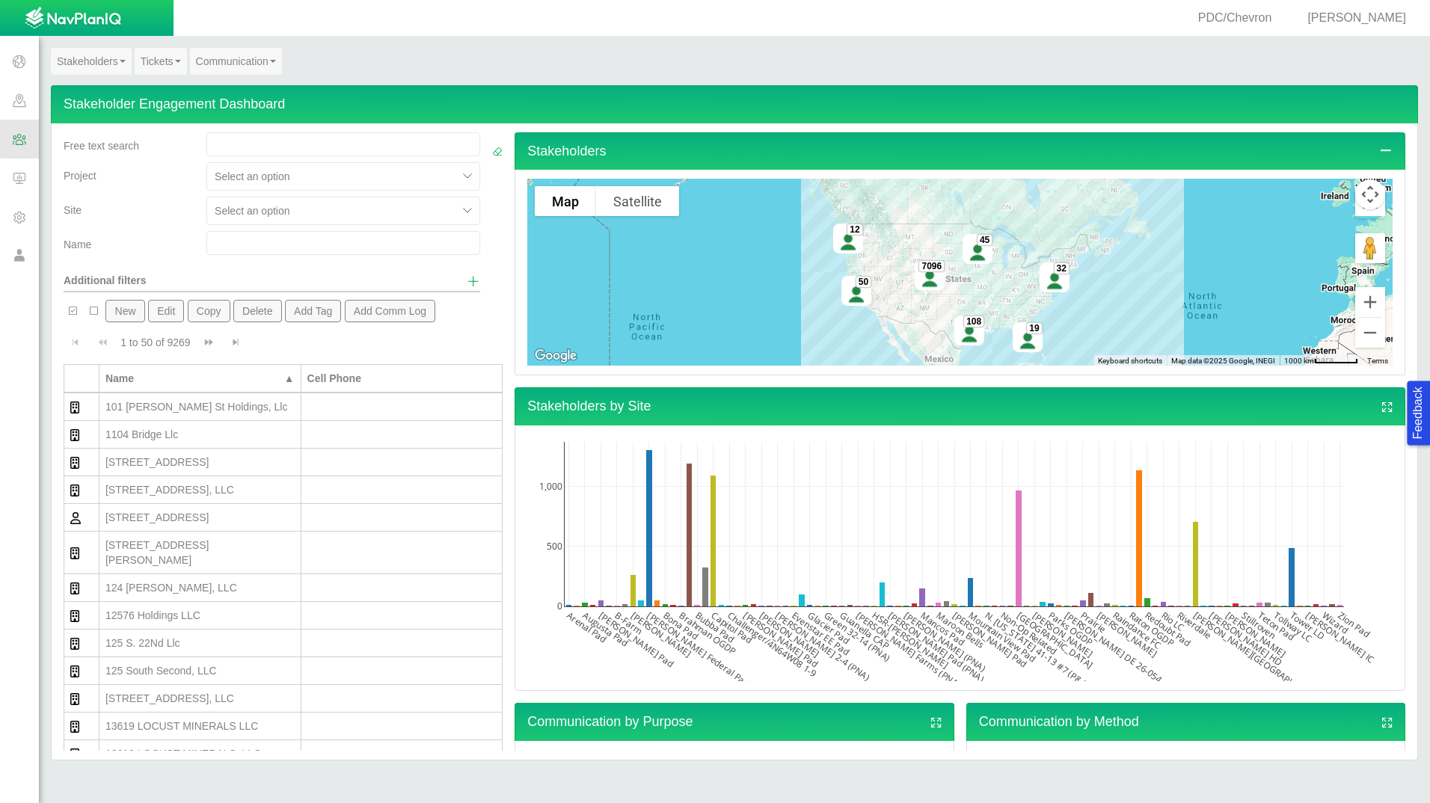
click at [117, 64] on link "Stakeholders" at bounding box center [91, 61] width 81 height 27
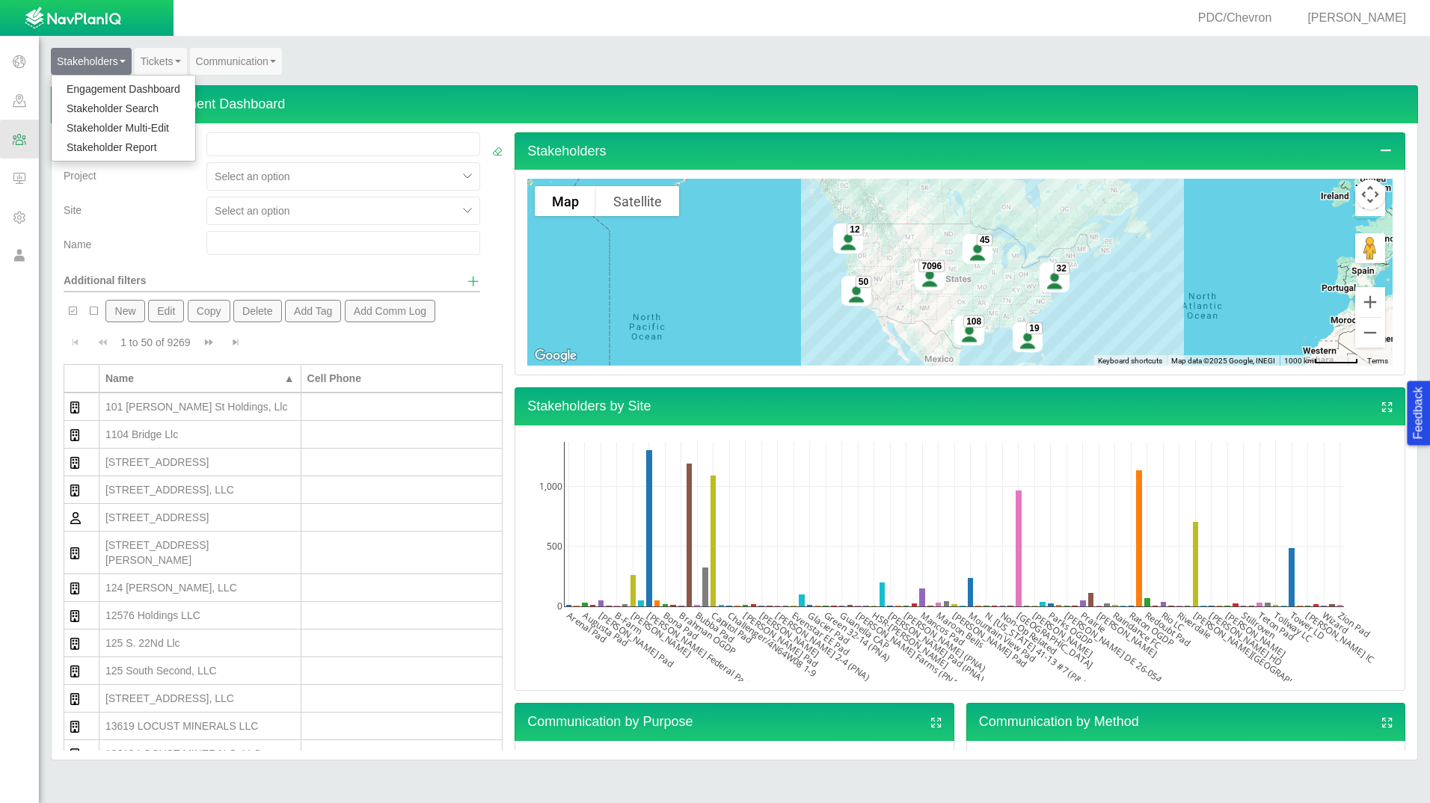
click at [129, 143] on link "Stakeholder Report" at bounding box center [124, 147] width 144 height 19
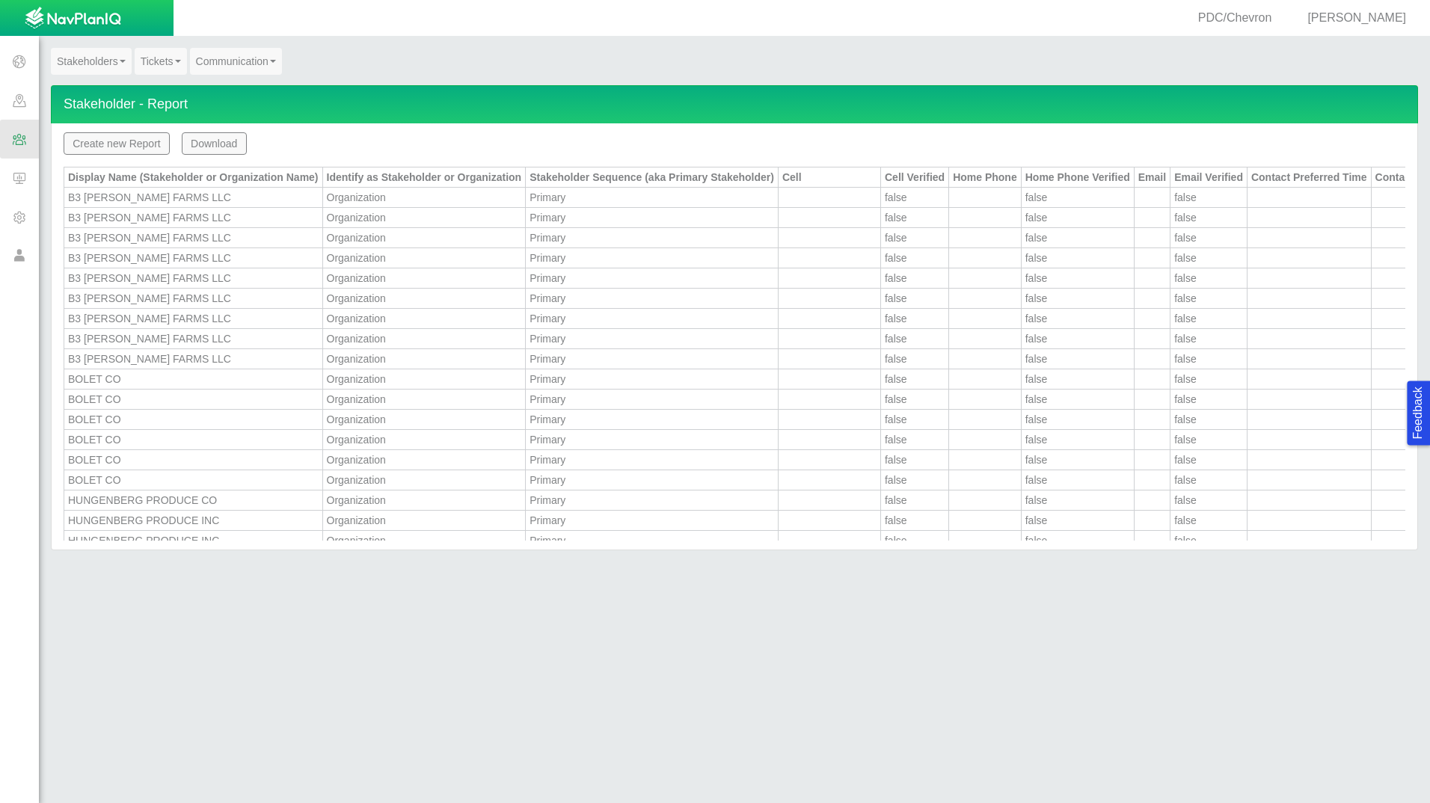
click at [123, 146] on button "Create new Report" at bounding box center [117, 143] width 106 height 22
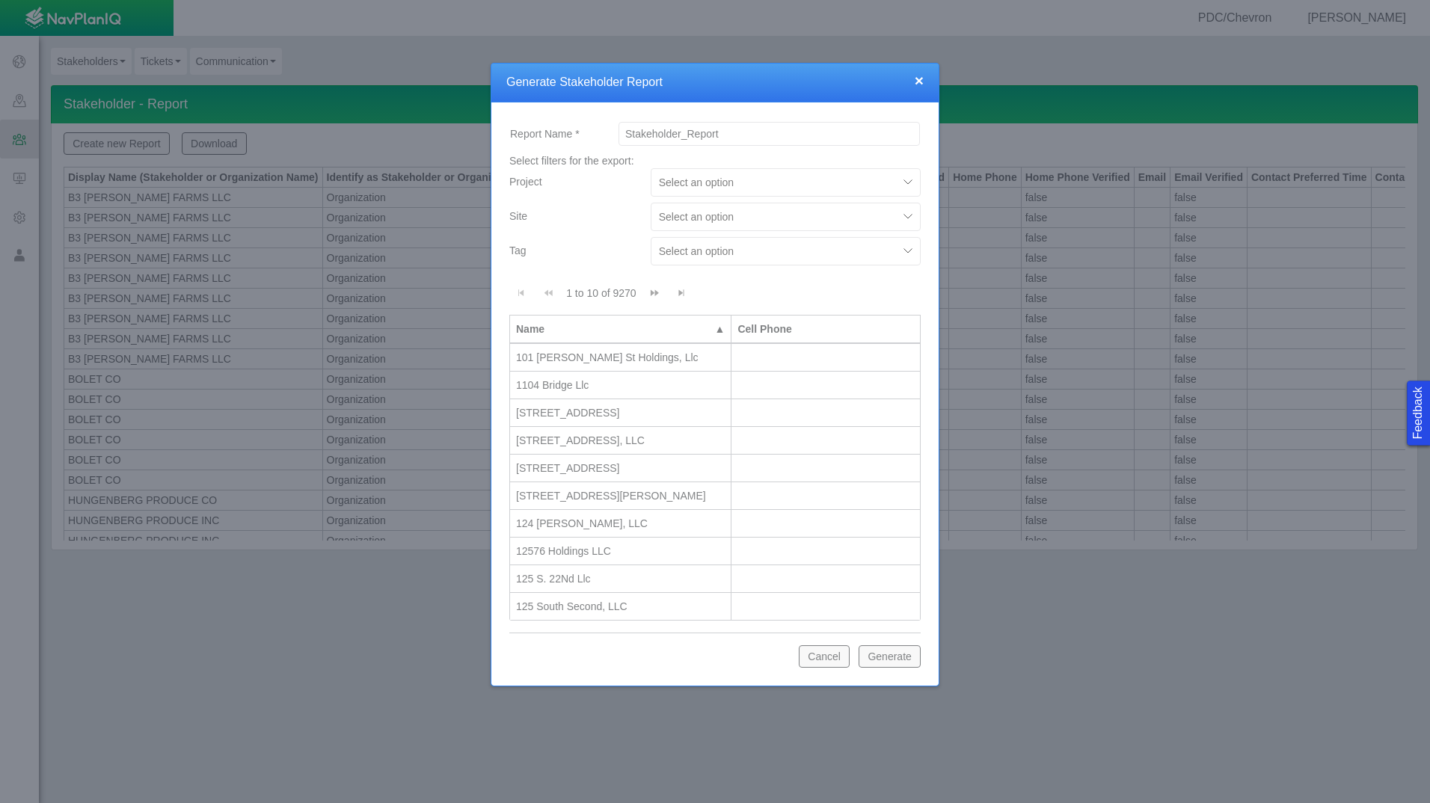
click at [852, 218] on div at bounding box center [774, 217] width 231 height 18
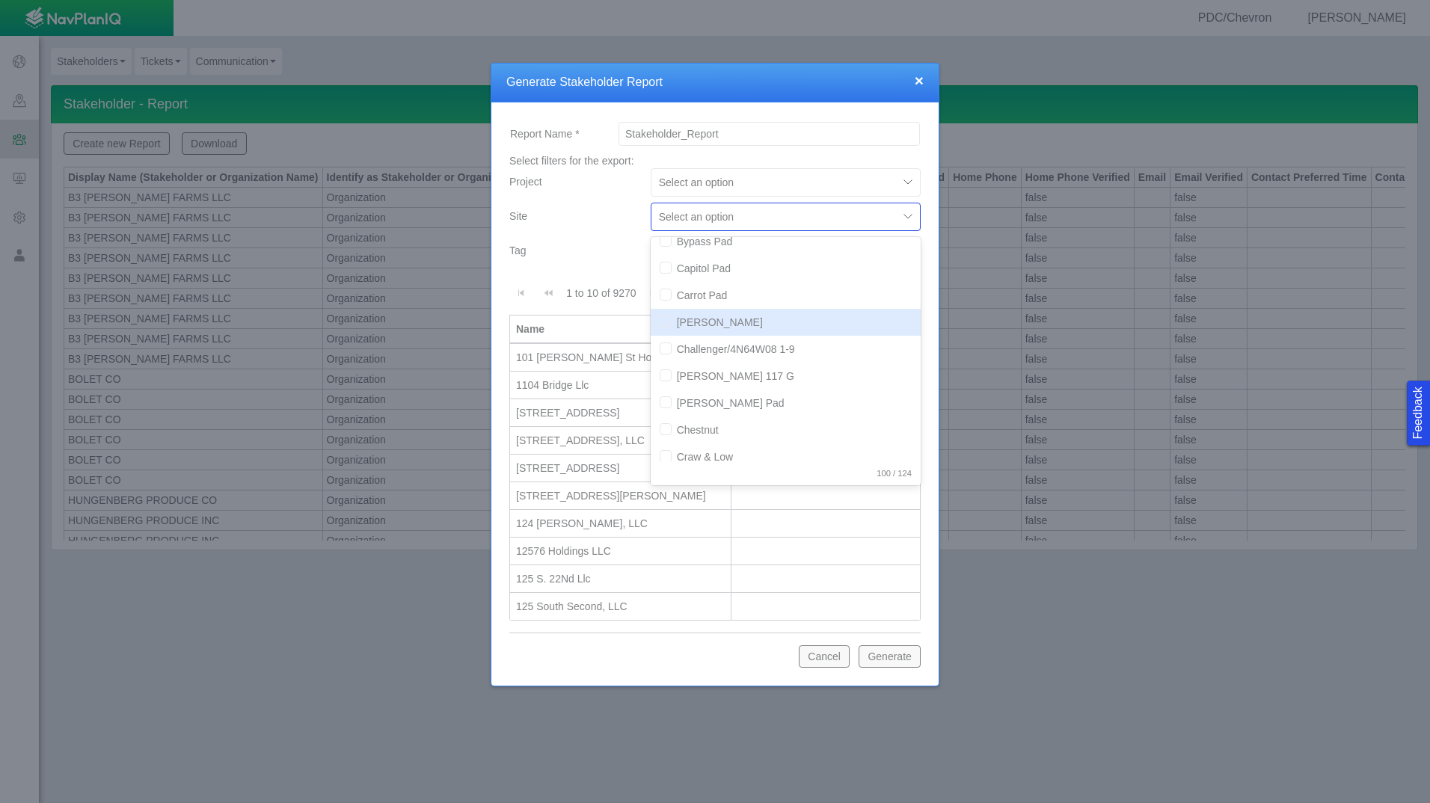
click at [601, 234] on div "Site" at bounding box center [573, 220] width 141 height 34
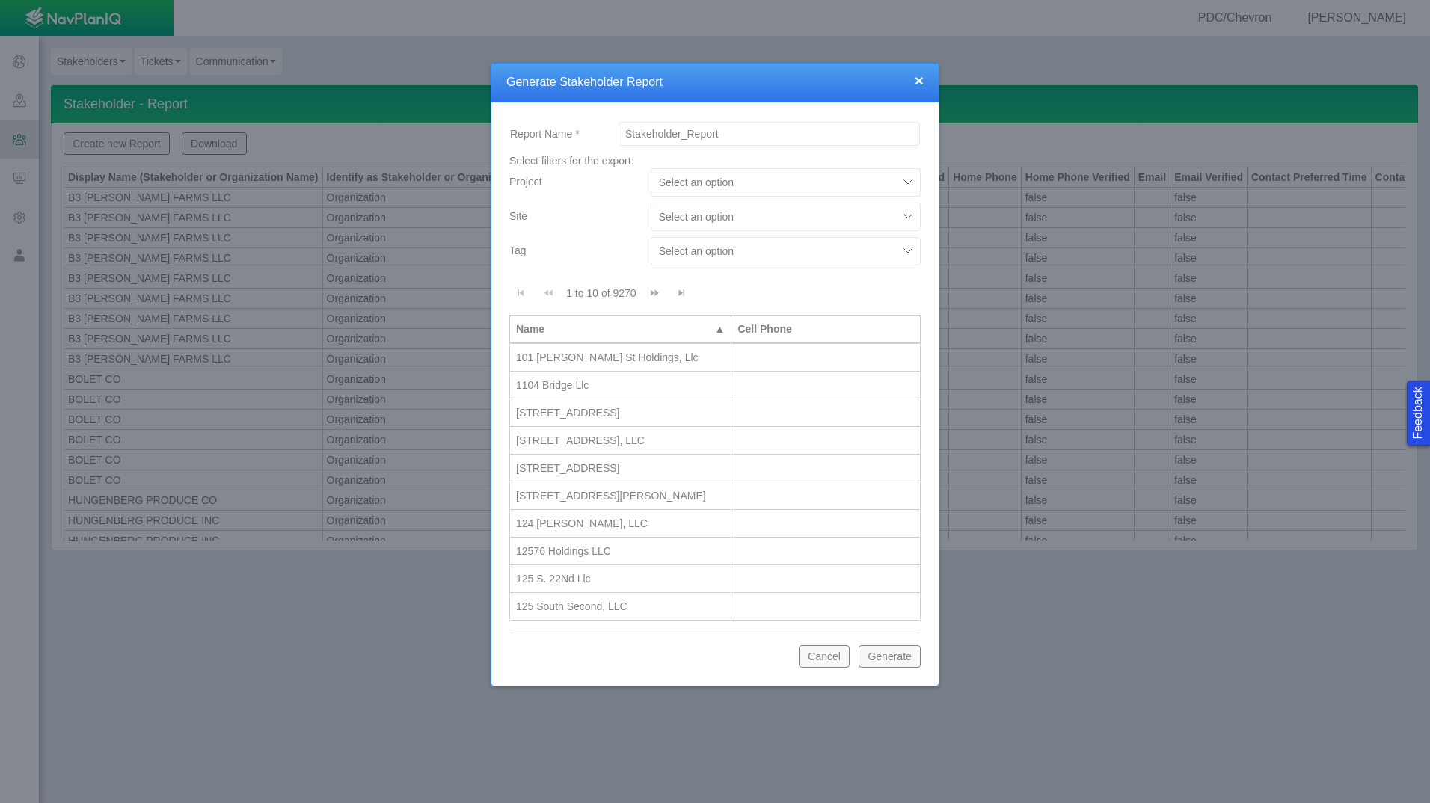
click at [711, 249] on div at bounding box center [774, 251] width 231 height 18
click at [660, 313] on input "checkbox" at bounding box center [666, 314] width 12 height 12
checkbox input "true"
click at [903, 657] on button "Generate" at bounding box center [890, 656] width 62 height 22
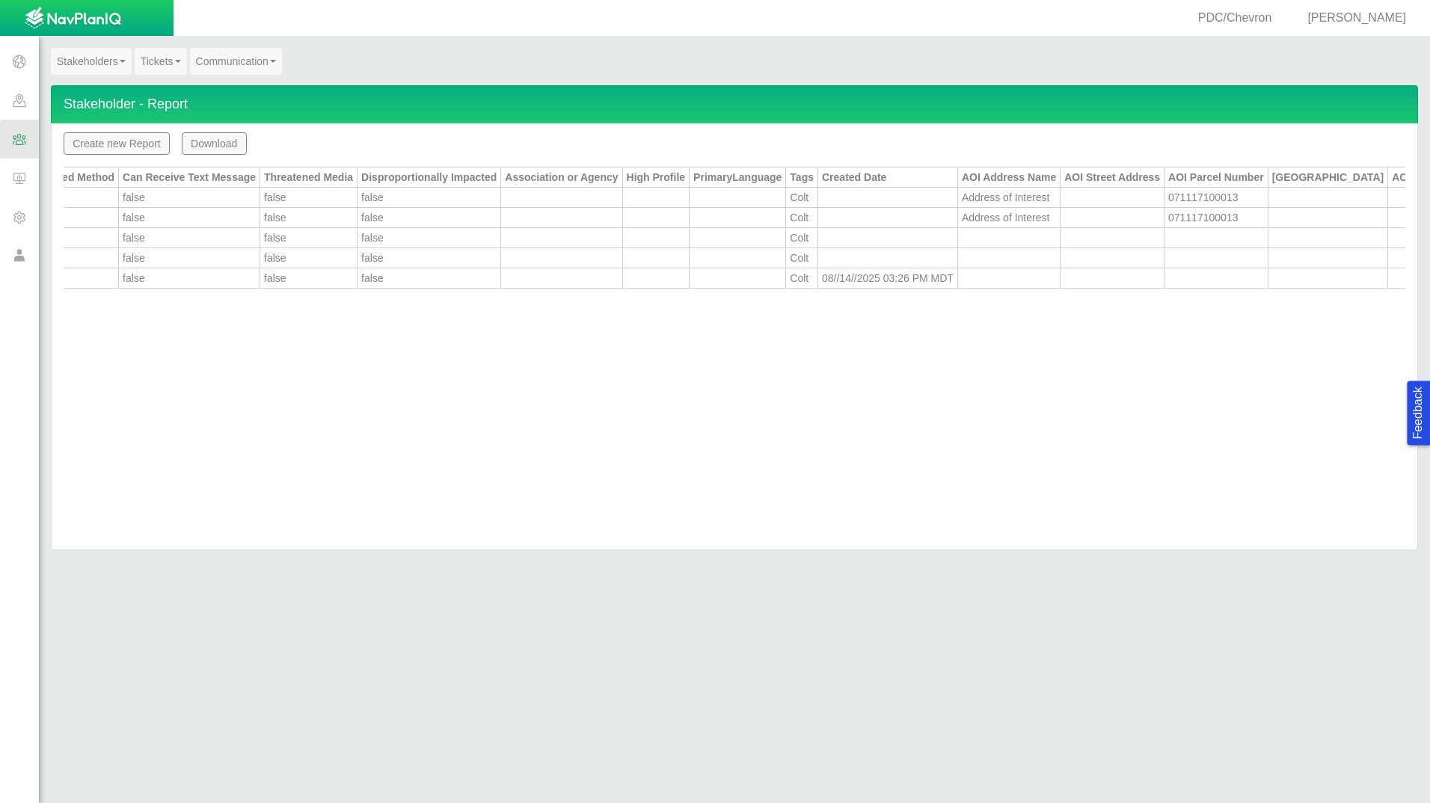
scroll to position [0, 1310]
